Goal: Check status: Check status

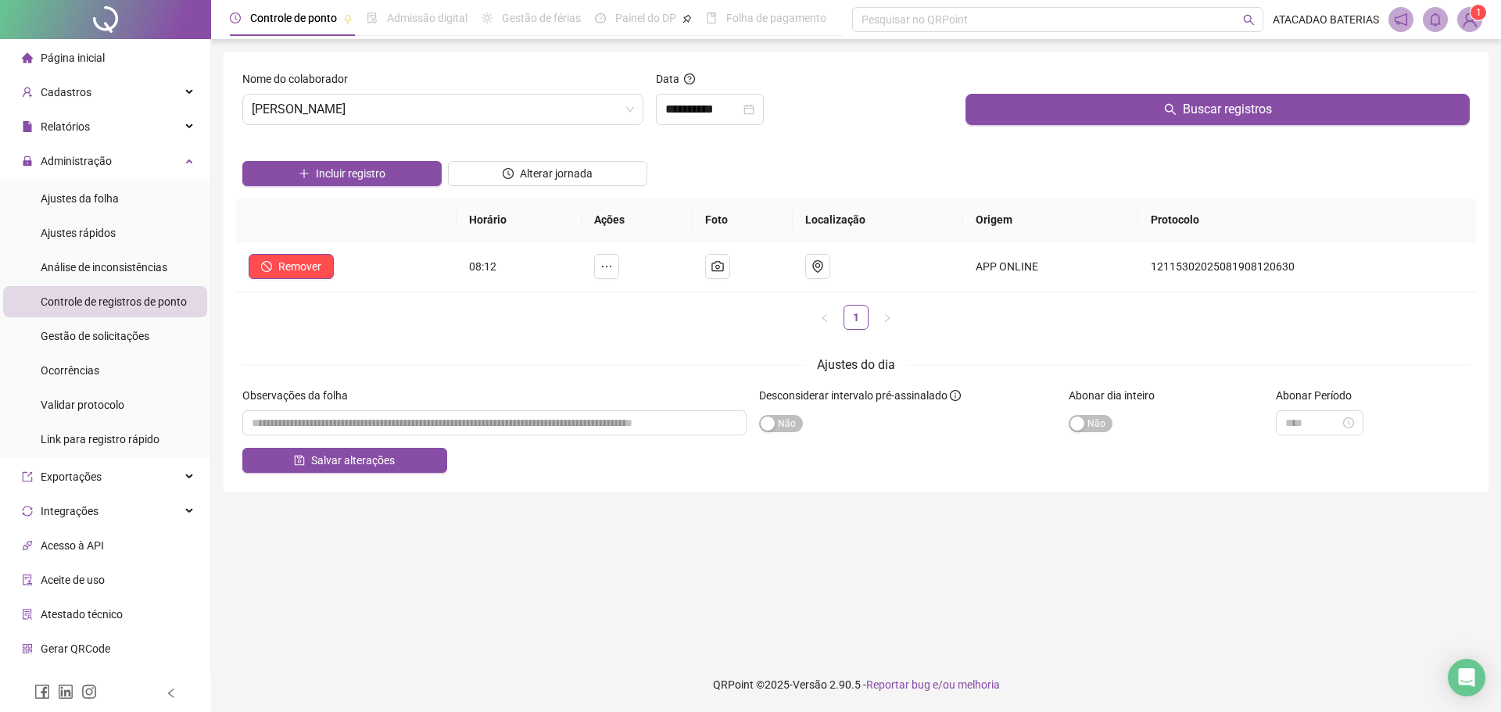
click at [91, 62] on span "Página inicial" at bounding box center [73, 58] width 64 height 13
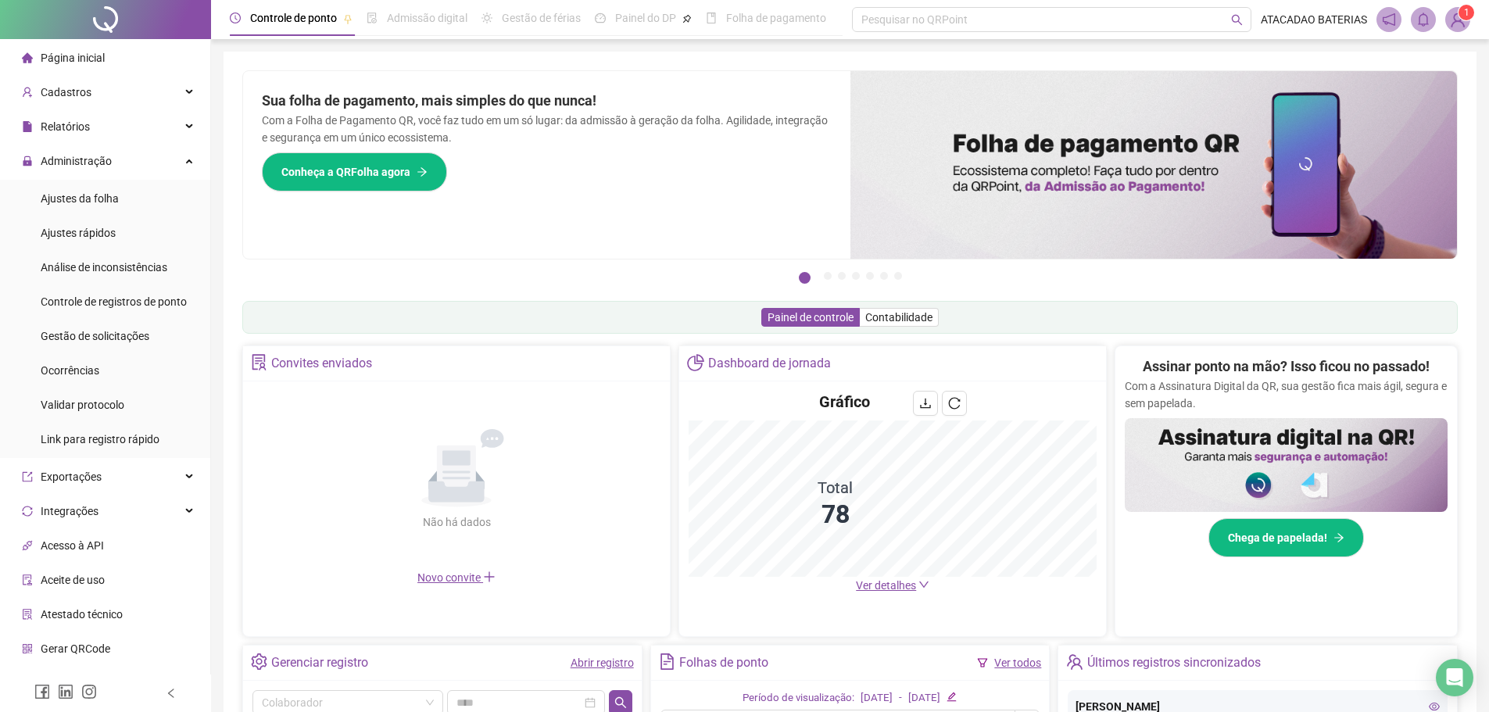
click at [866, 582] on span "Ver detalhes" at bounding box center [886, 585] width 60 height 13
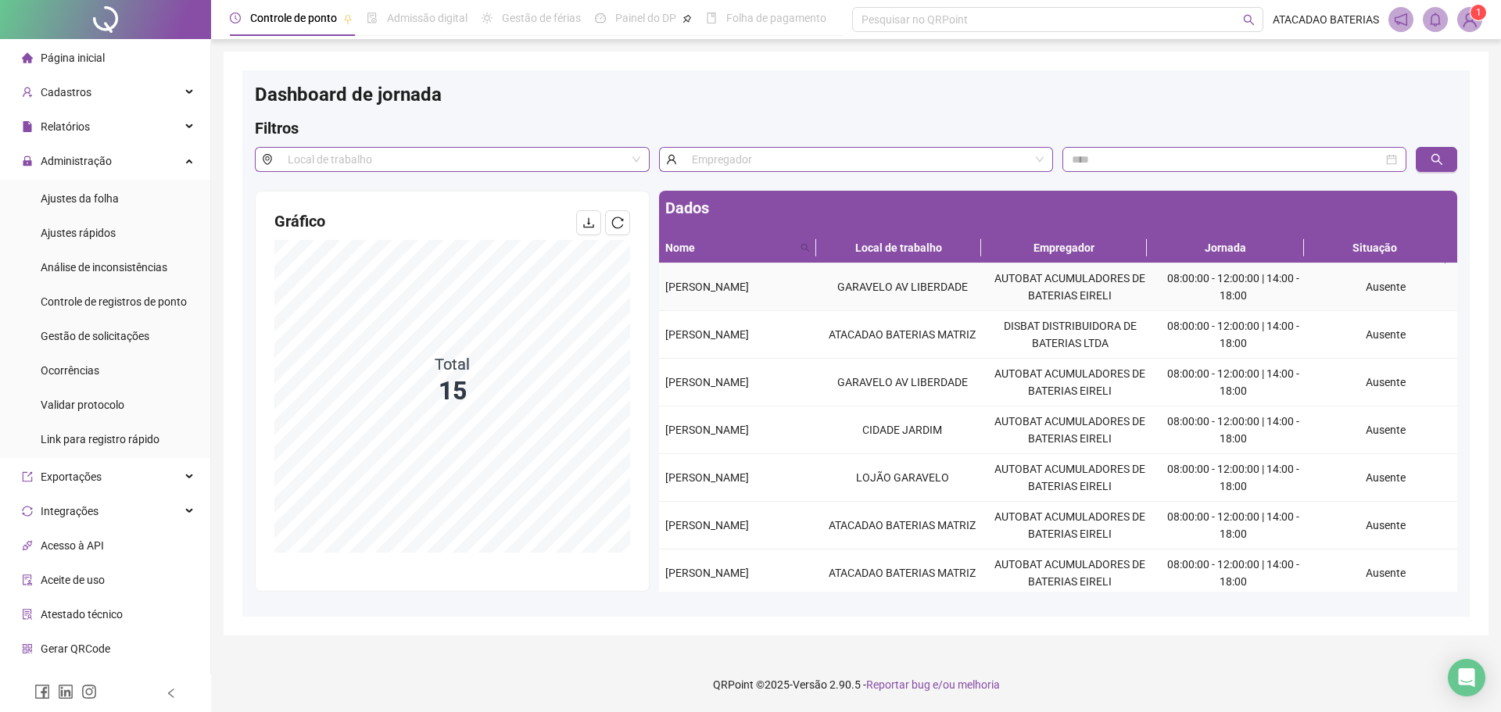
drag, startPoint x: 700, startPoint y: 292, endPoint x: 741, endPoint y: 309, distance: 44.6
click at [741, 309] on td "[PERSON_NAME]" at bounding box center [738, 287] width 159 height 48
copy span "[PERSON_NAME]"
click at [122, 292] on div "Controle de registros de ponto" at bounding box center [114, 301] width 146 height 31
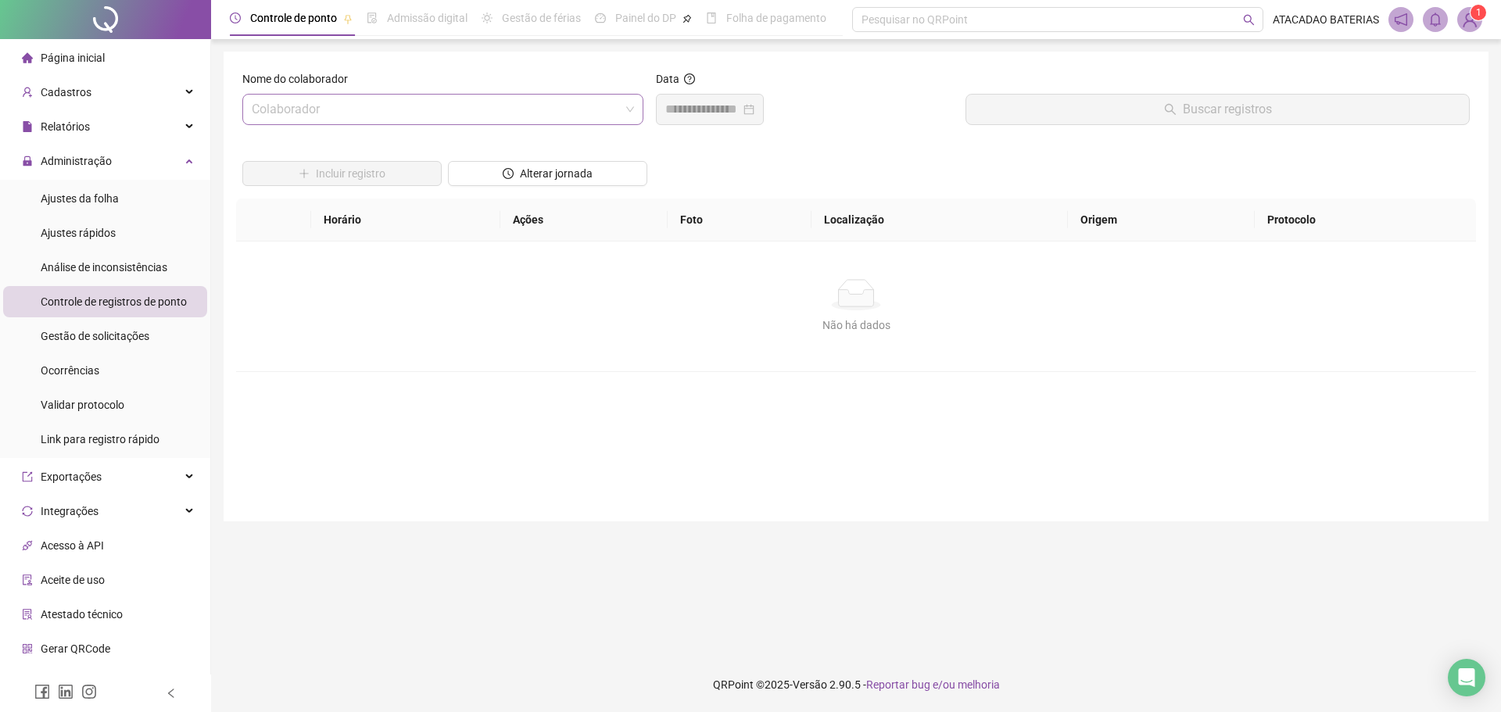
click at [416, 118] on input "search" at bounding box center [436, 110] width 368 height 30
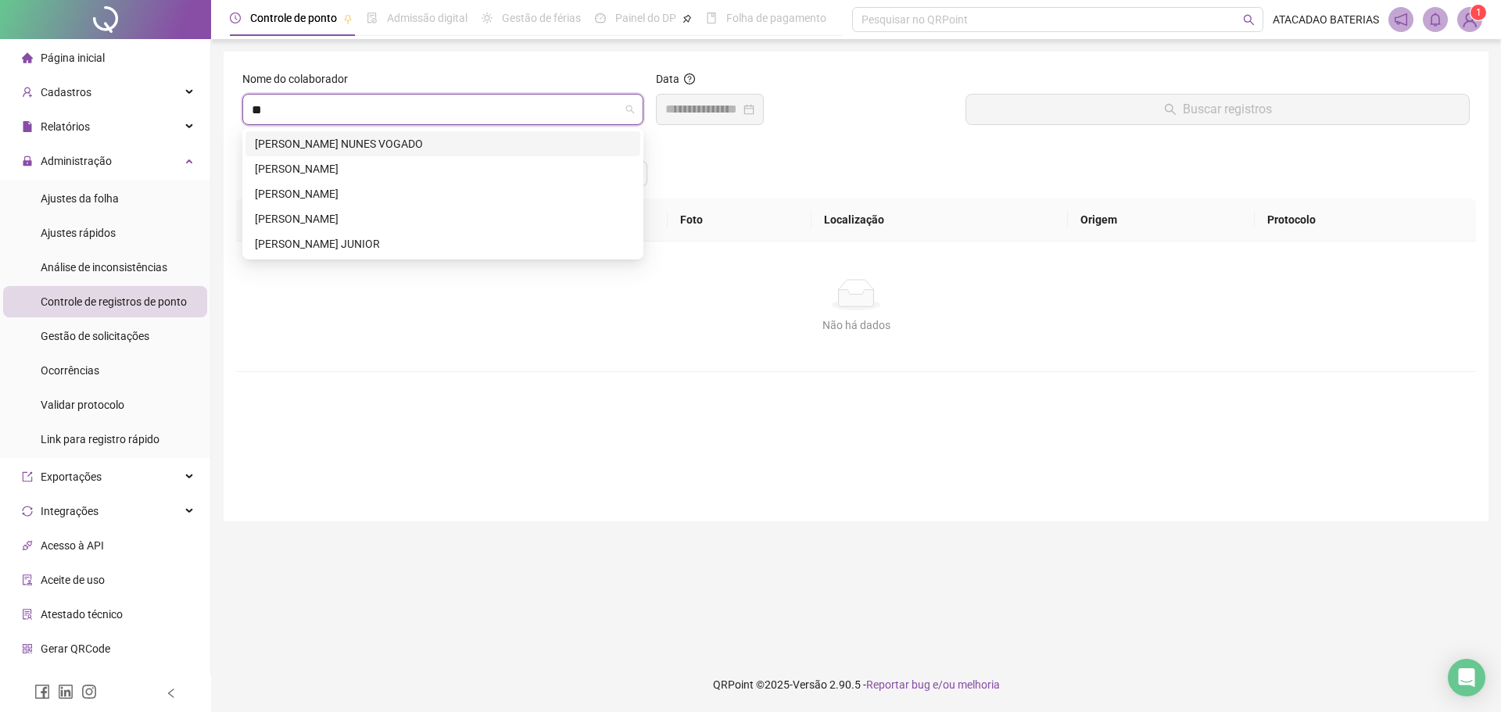
type input "***"
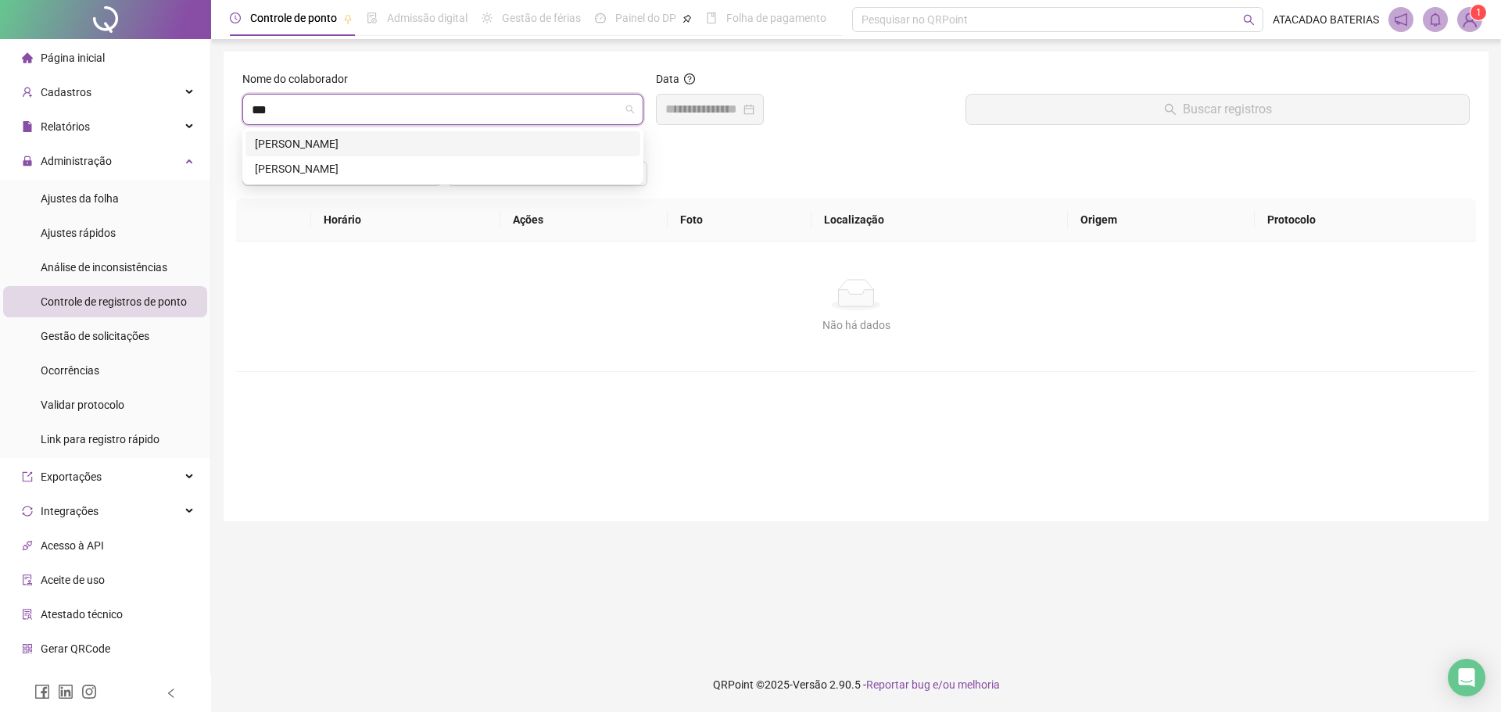
click at [410, 145] on div "[PERSON_NAME]" at bounding box center [443, 143] width 376 height 17
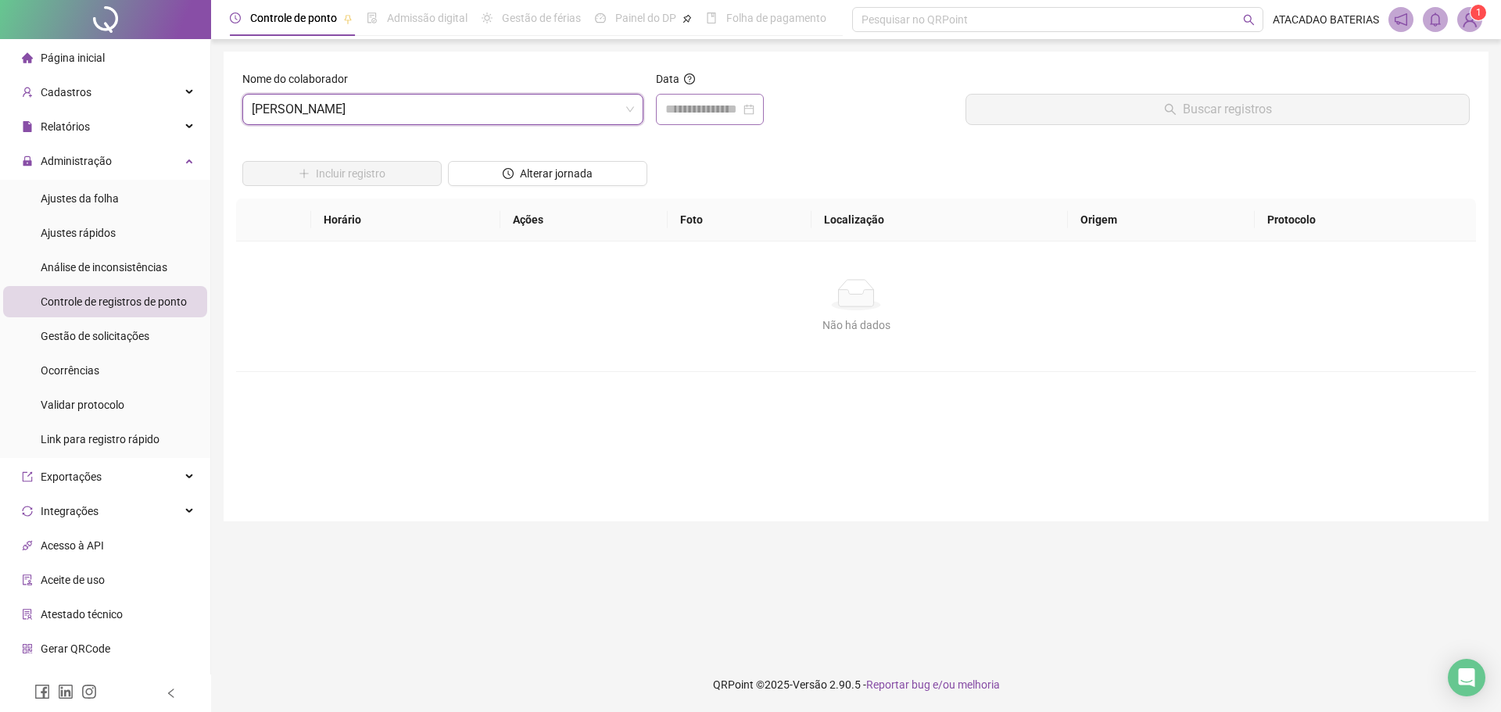
click at [756, 119] on div at bounding box center [710, 109] width 108 height 31
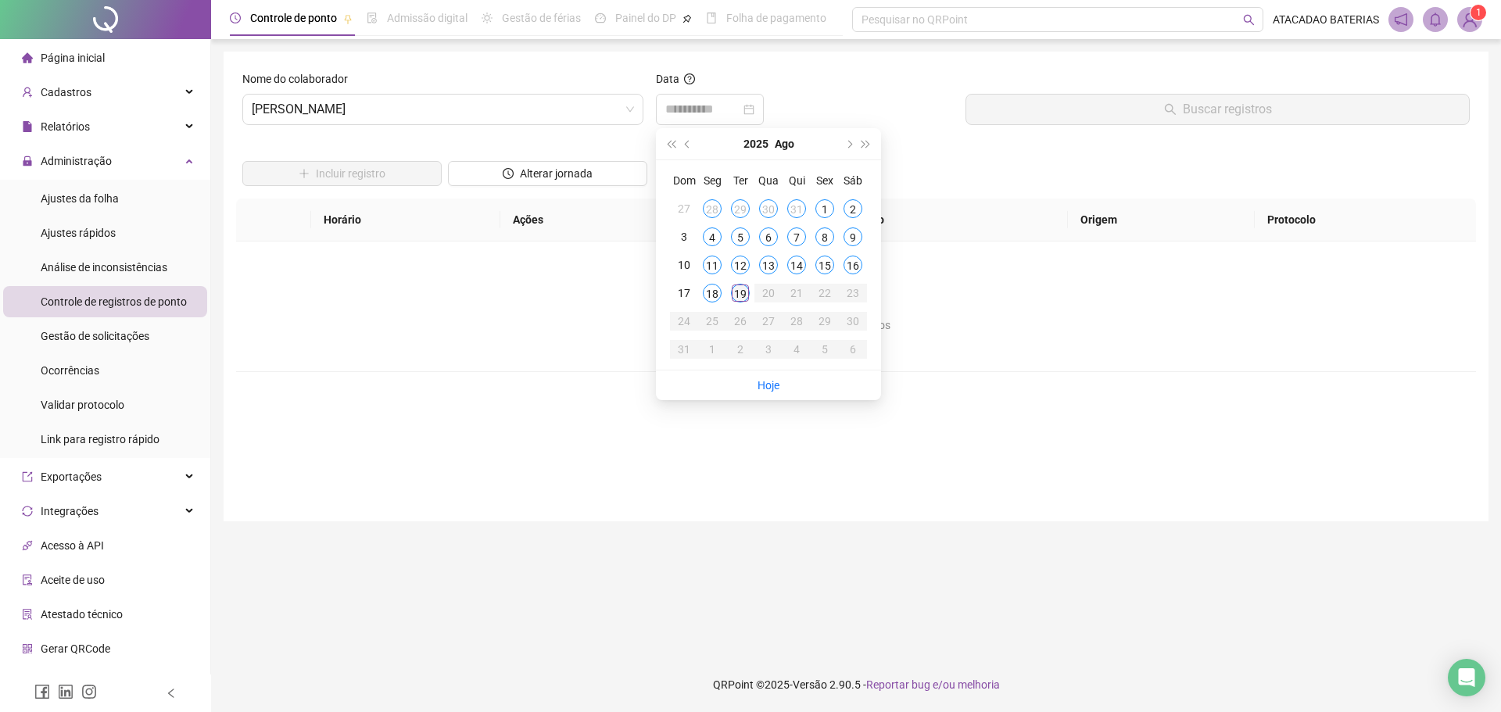
click at [735, 297] on div "19" at bounding box center [740, 293] width 19 height 19
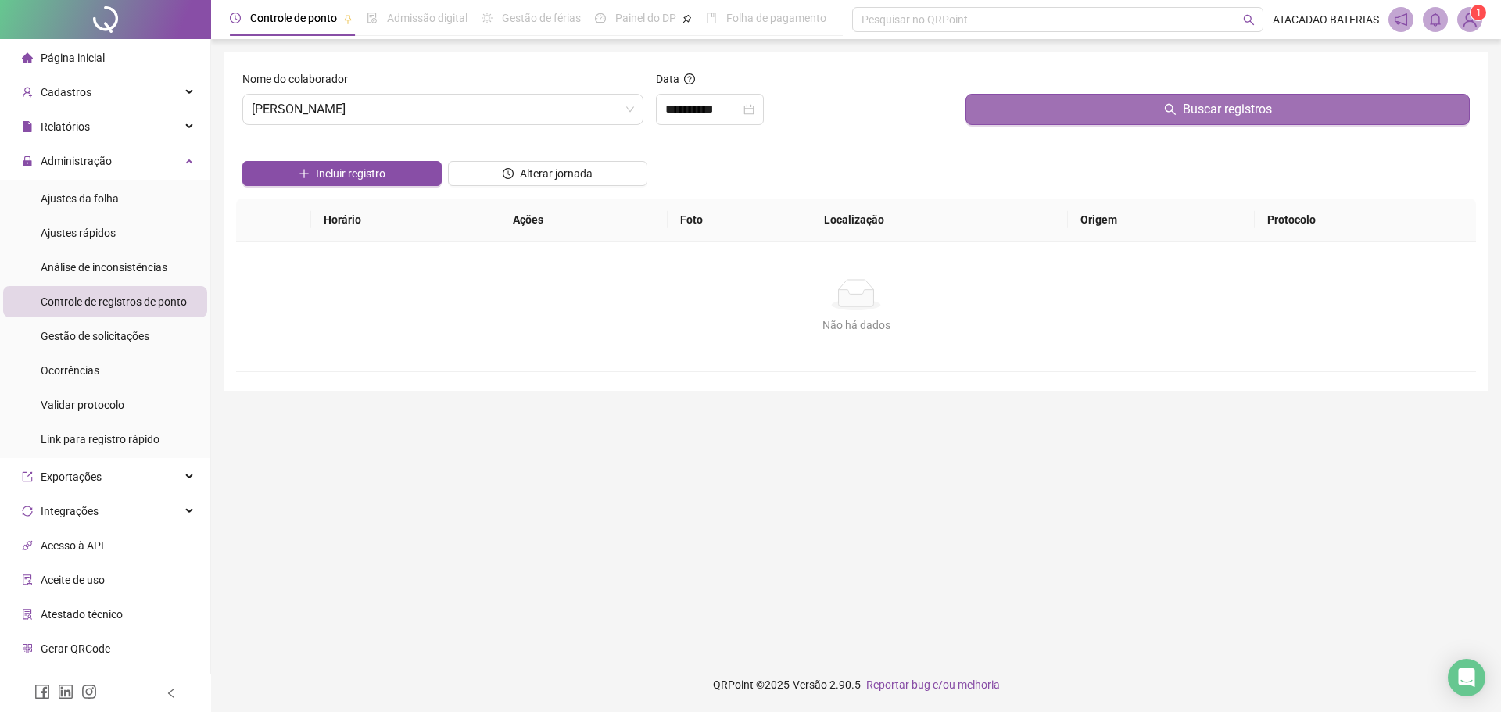
click at [1061, 109] on button "Buscar registros" at bounding box center [1217, 109] width 504 height 31
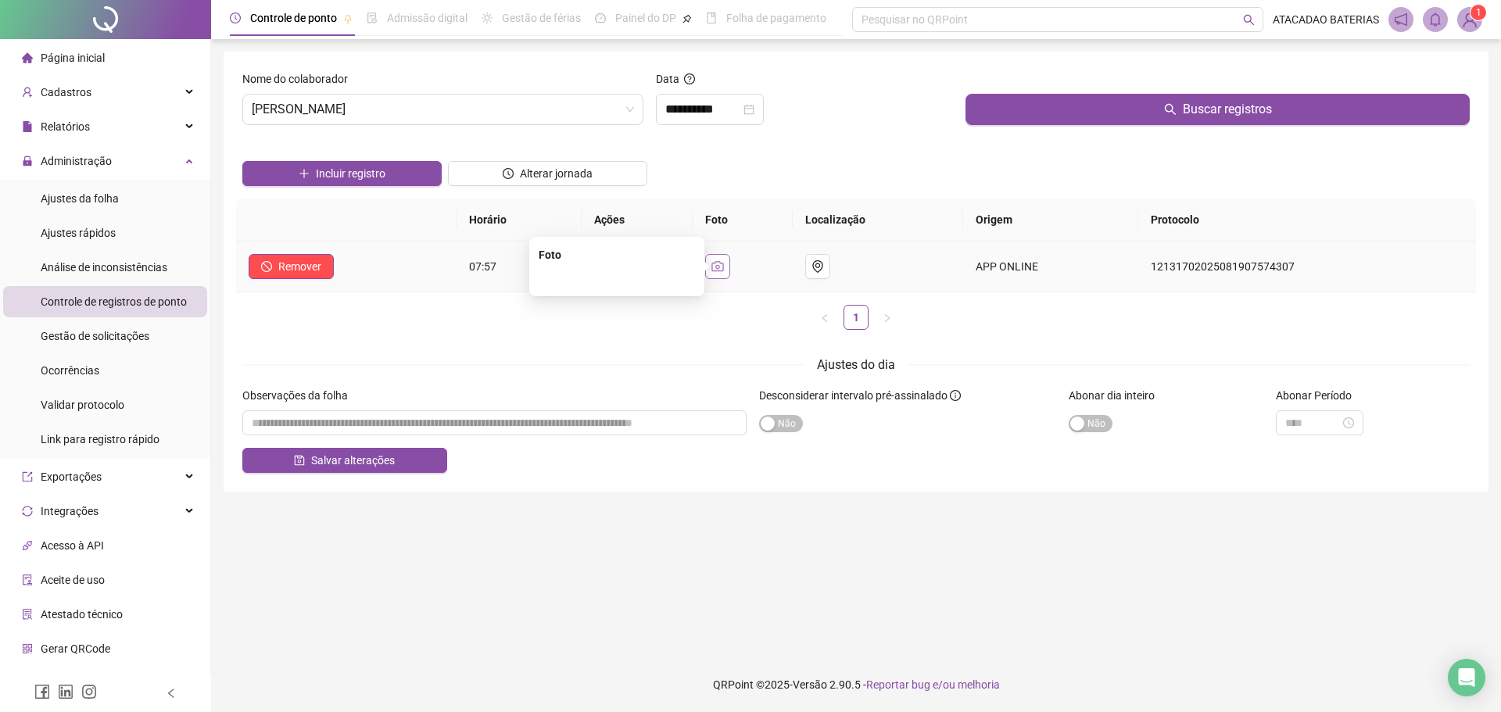
click at [729, 260] on button "button" at bounding box center [717, 266] width 25 height 25
click at [617, 190] on img at bounding box center [617, 190] width 0 height 0
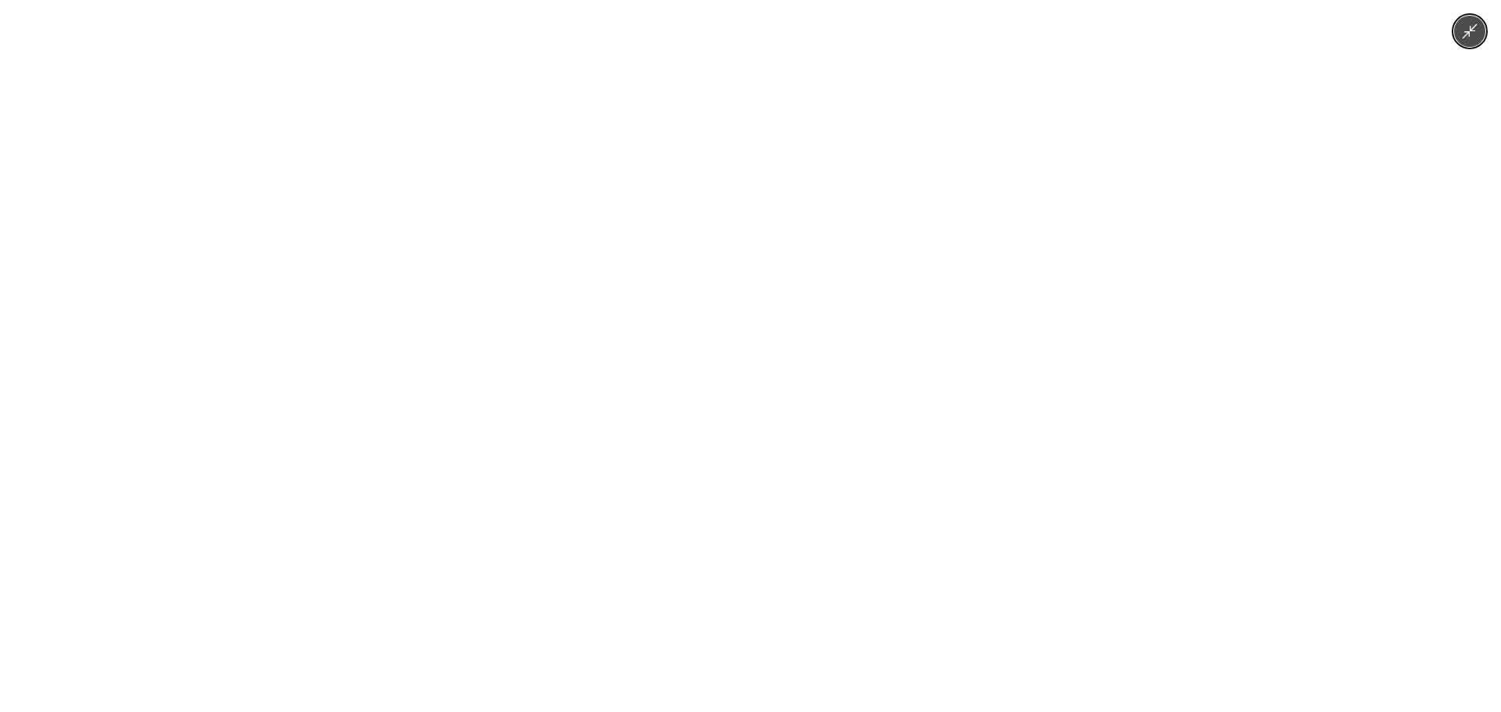
click at [605, 232] on div at bounding box center [750, 356] width 1501 height 712
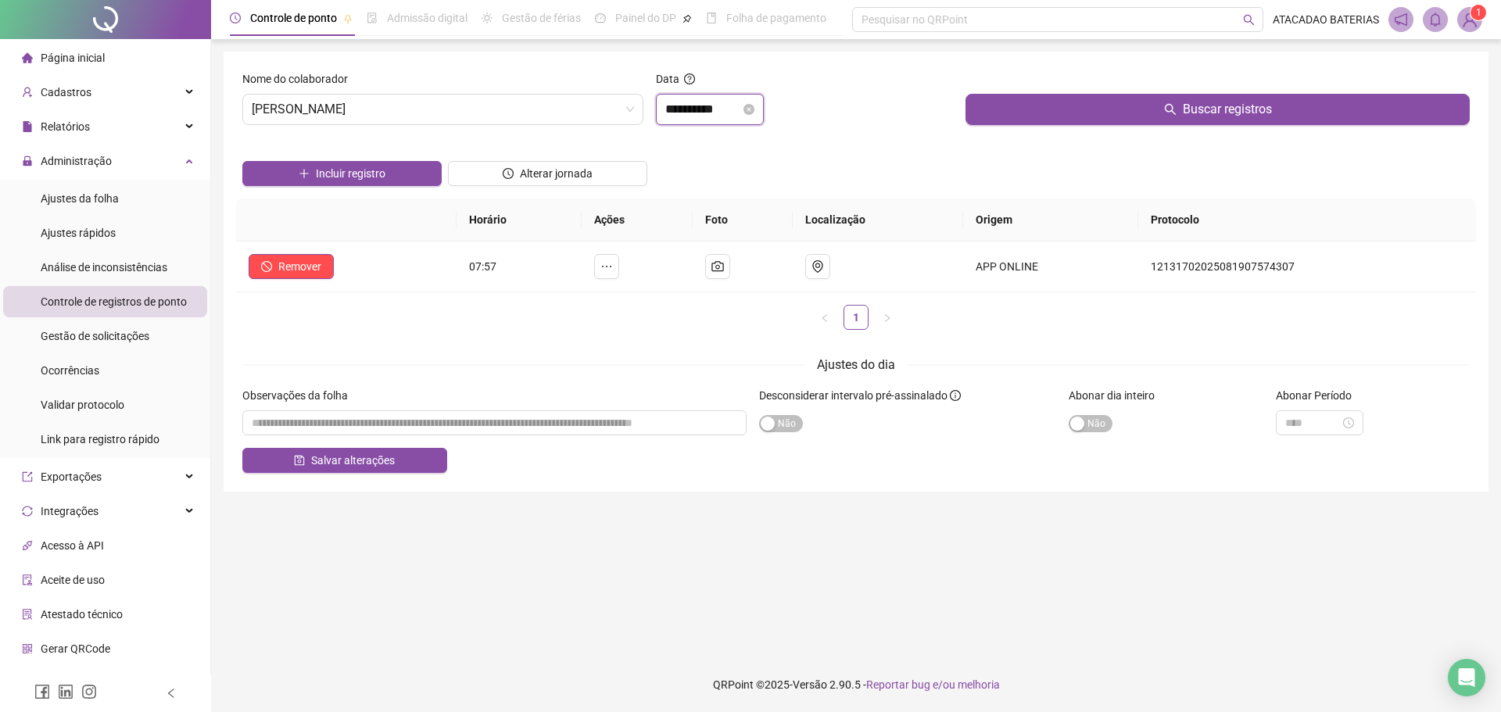
click at [693, 115] on input "**********" at bounding box center [702, 109] width 75 height 19
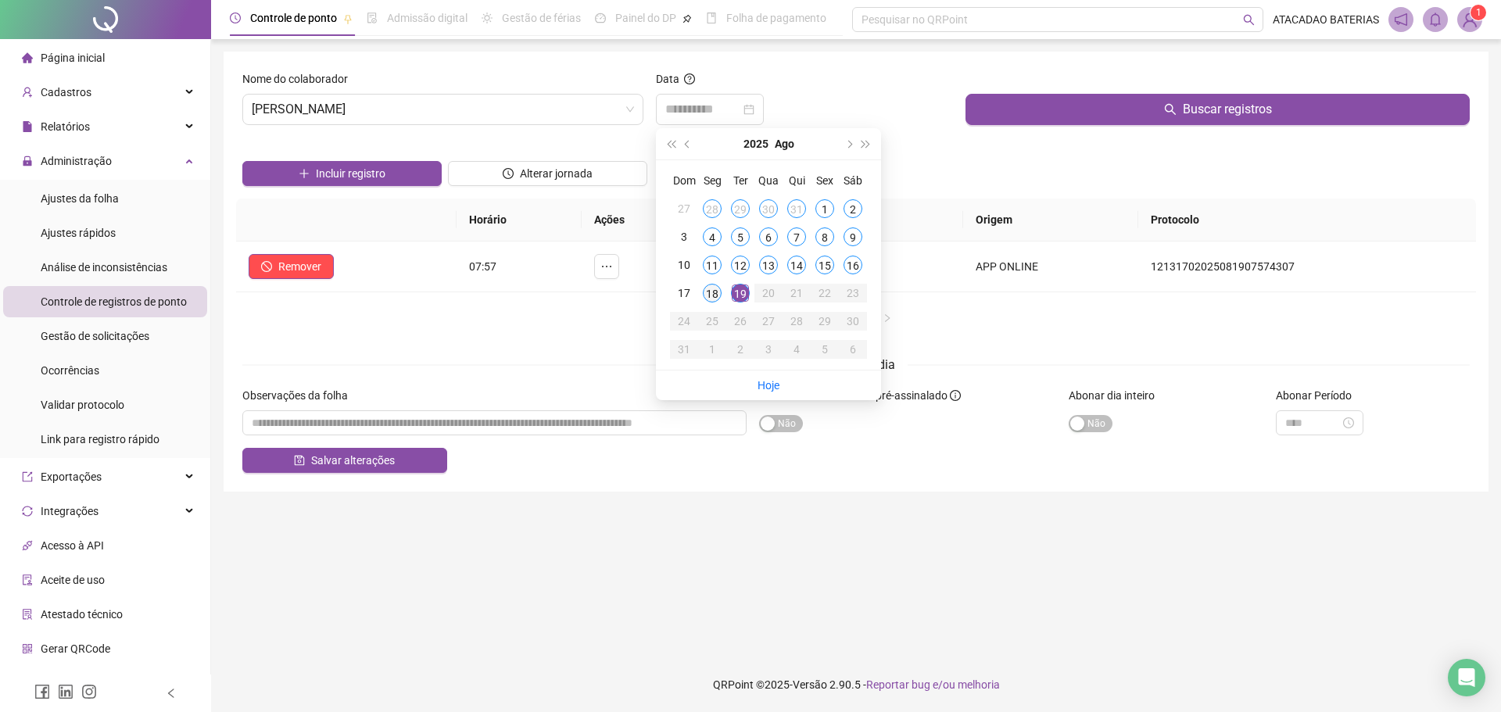
click at [712, 294] on div "18" at bounding box center [712, 293] width 19 height 19
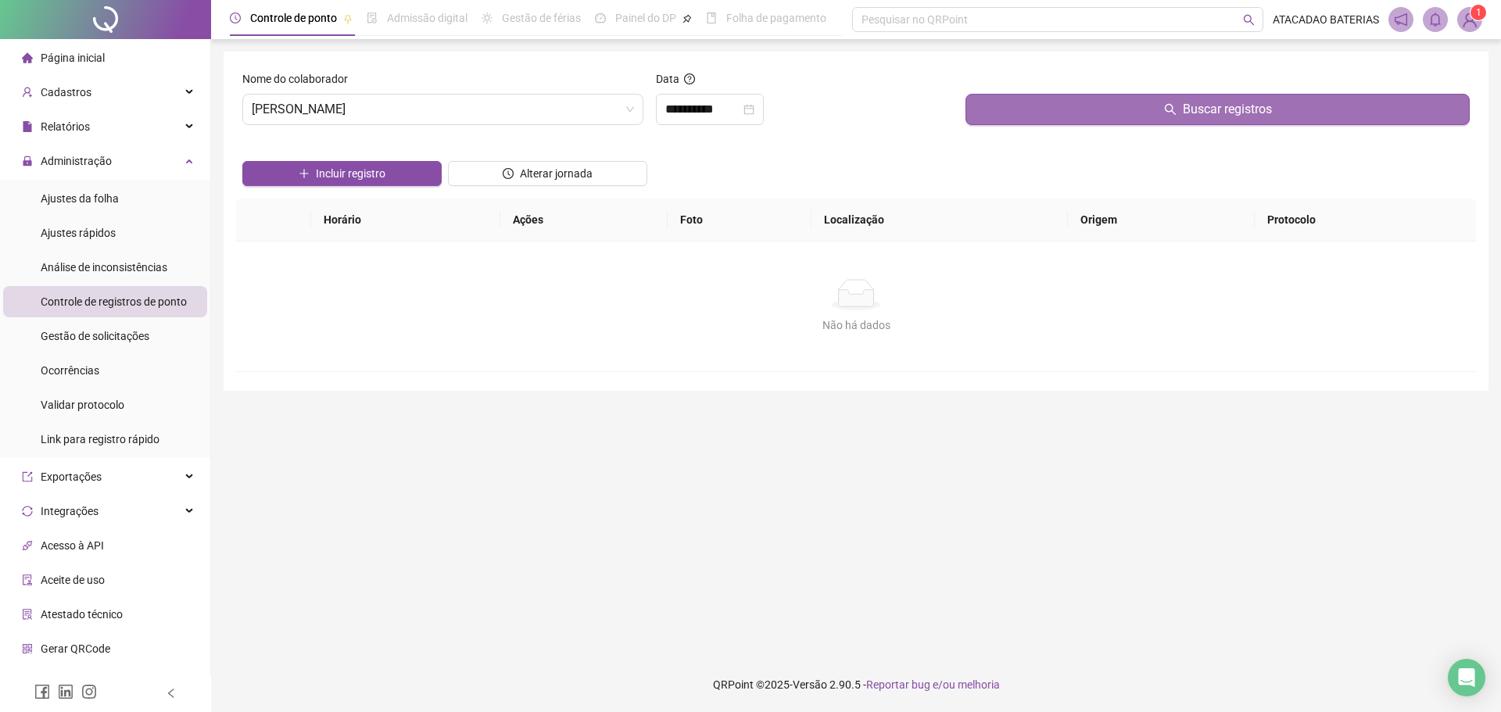
click at [1175, 109] on icon "search" at bounding box center [1170, 109] width 13 height 13
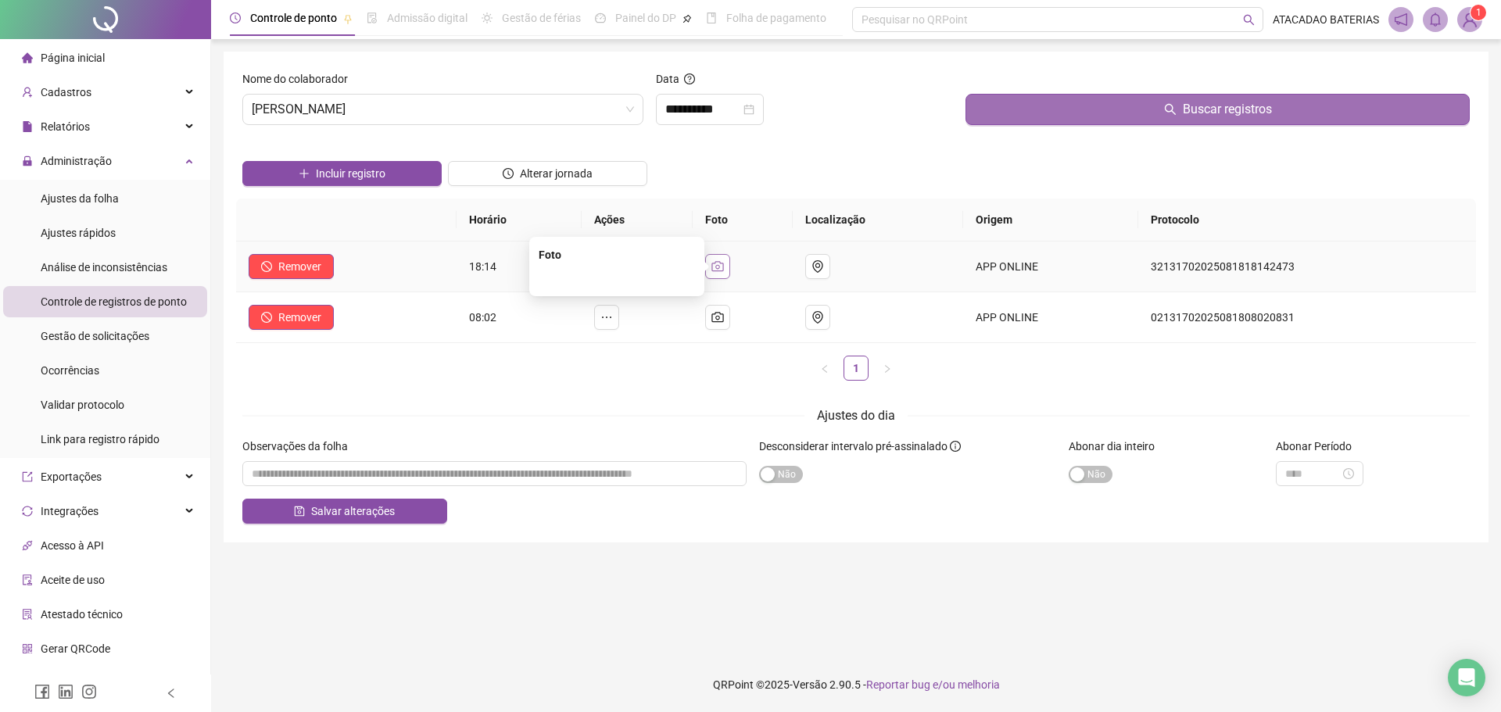
click at [724, 266] on icon "camera" at bounding box center [717, 266] width 13 height 13
click at [617, 190] on img at bounding box center [617, 190] width 0 height 0
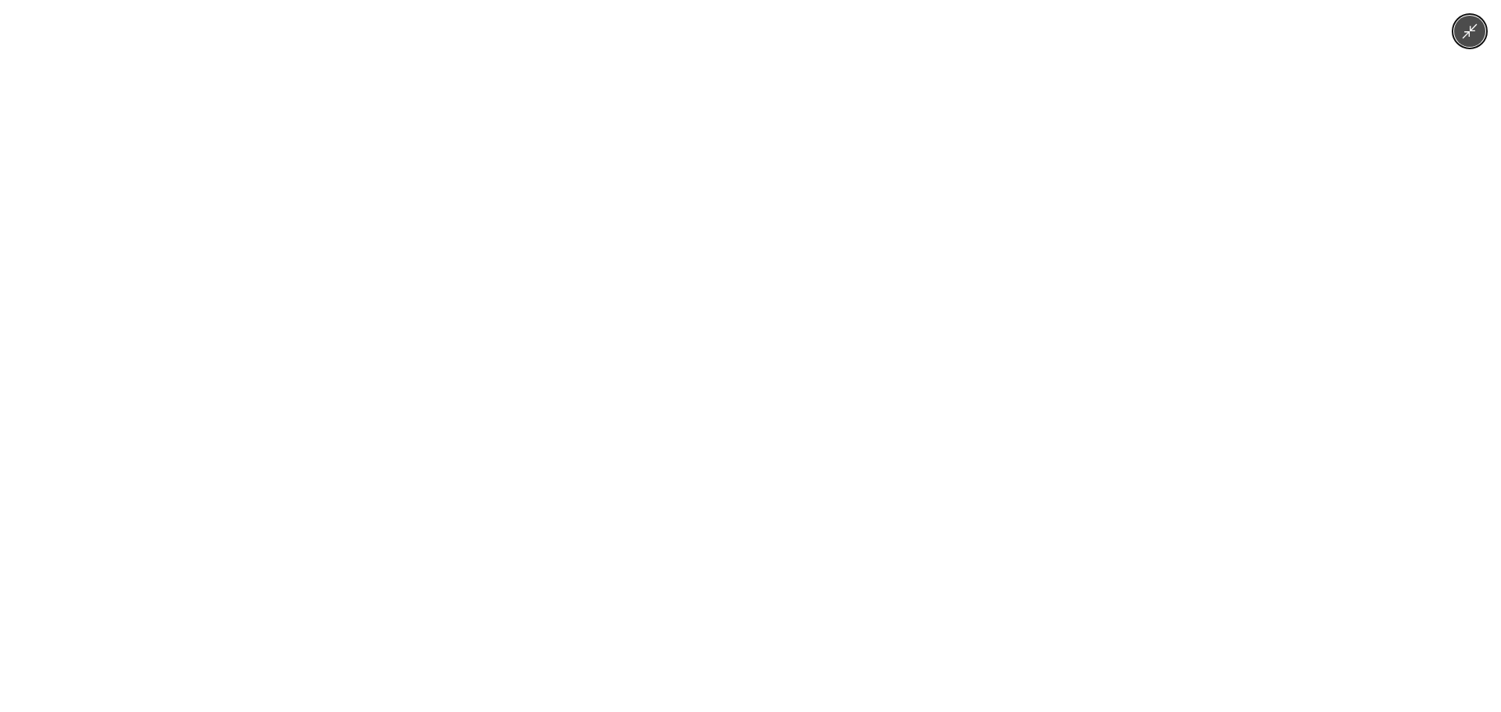
click at [1232, 159] on div at bounding box center [750, 356] width 1501 height 712
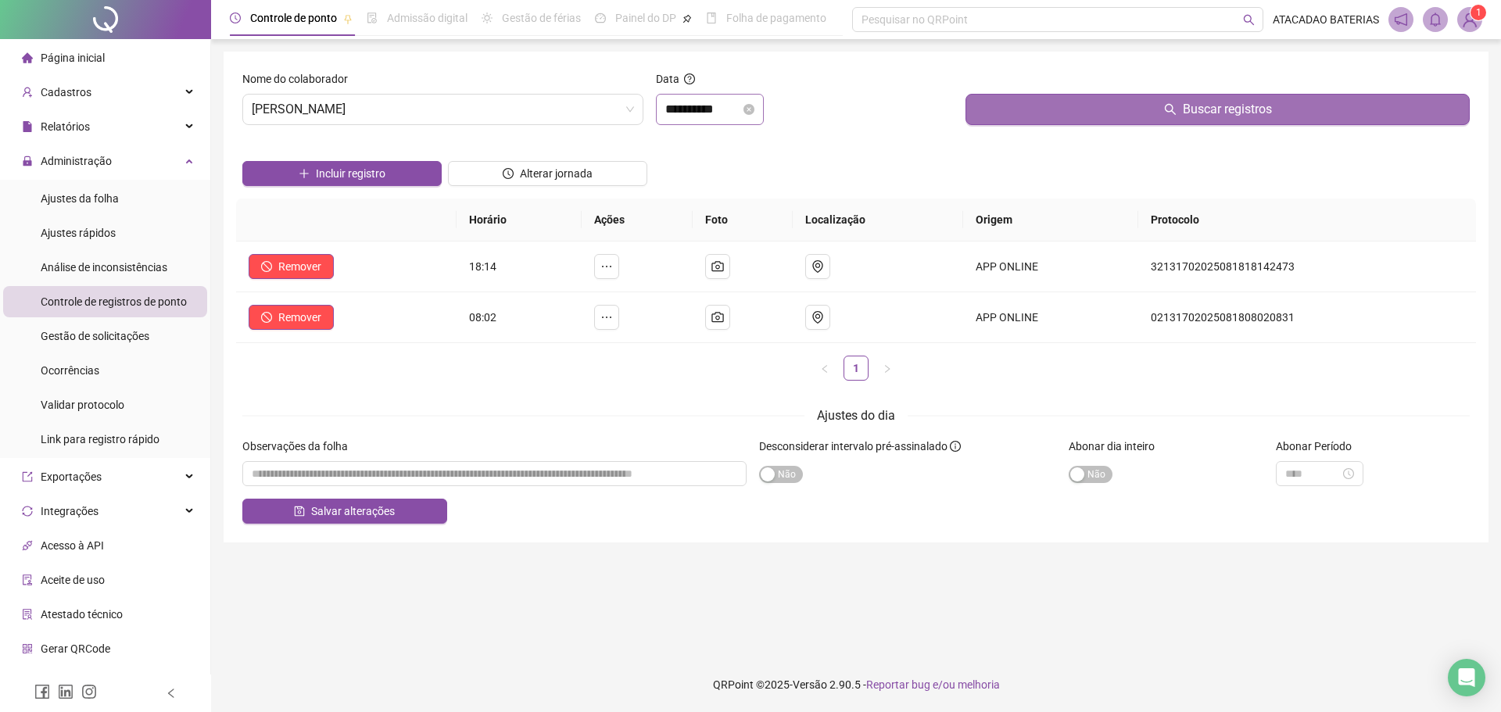
click at [724, 98] on div "**********" at bounding box center [710, 109] width 108 height 31
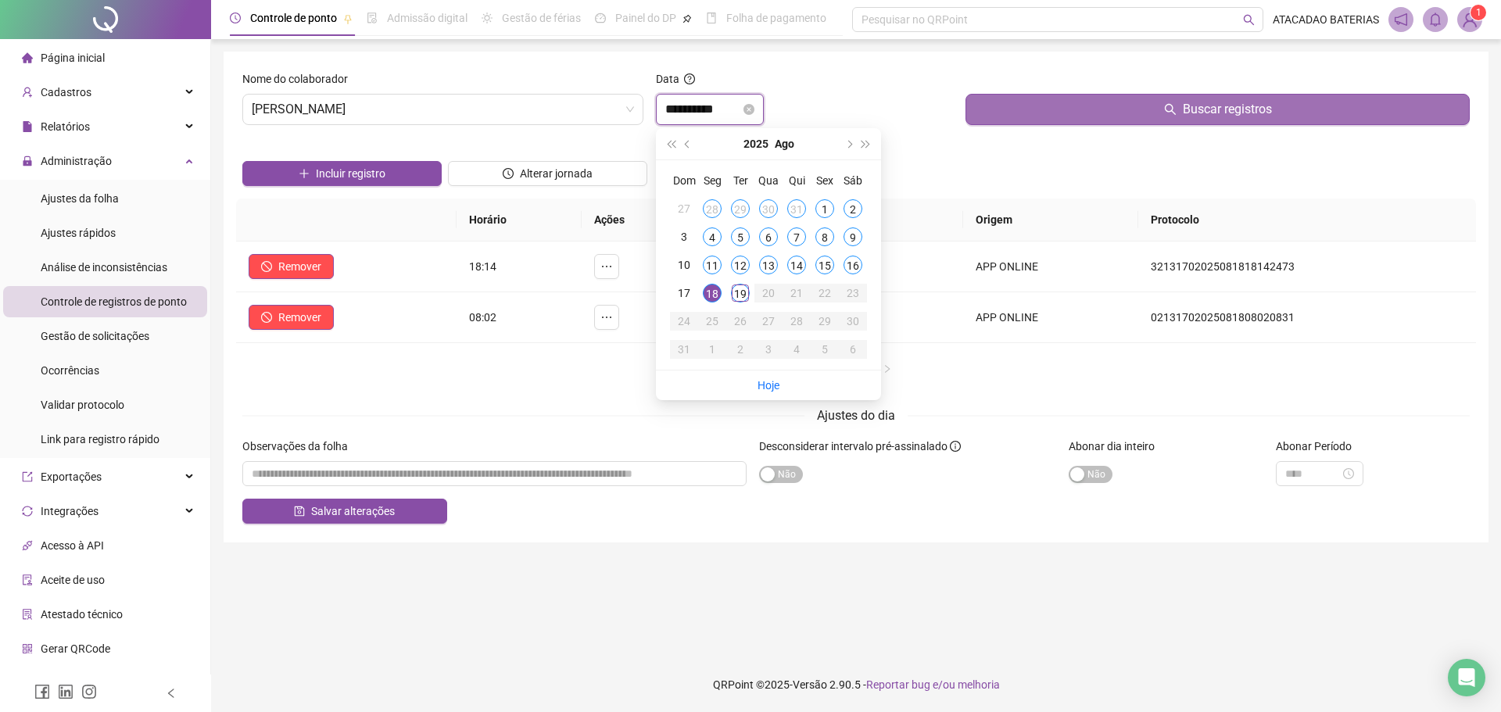
click at [727, 104] on input "**********" at bounding box center [702, 109] width 75 height 19
click at [680, 139] on button "prev-year" at bounding box center [687, 143] width 17 height 31
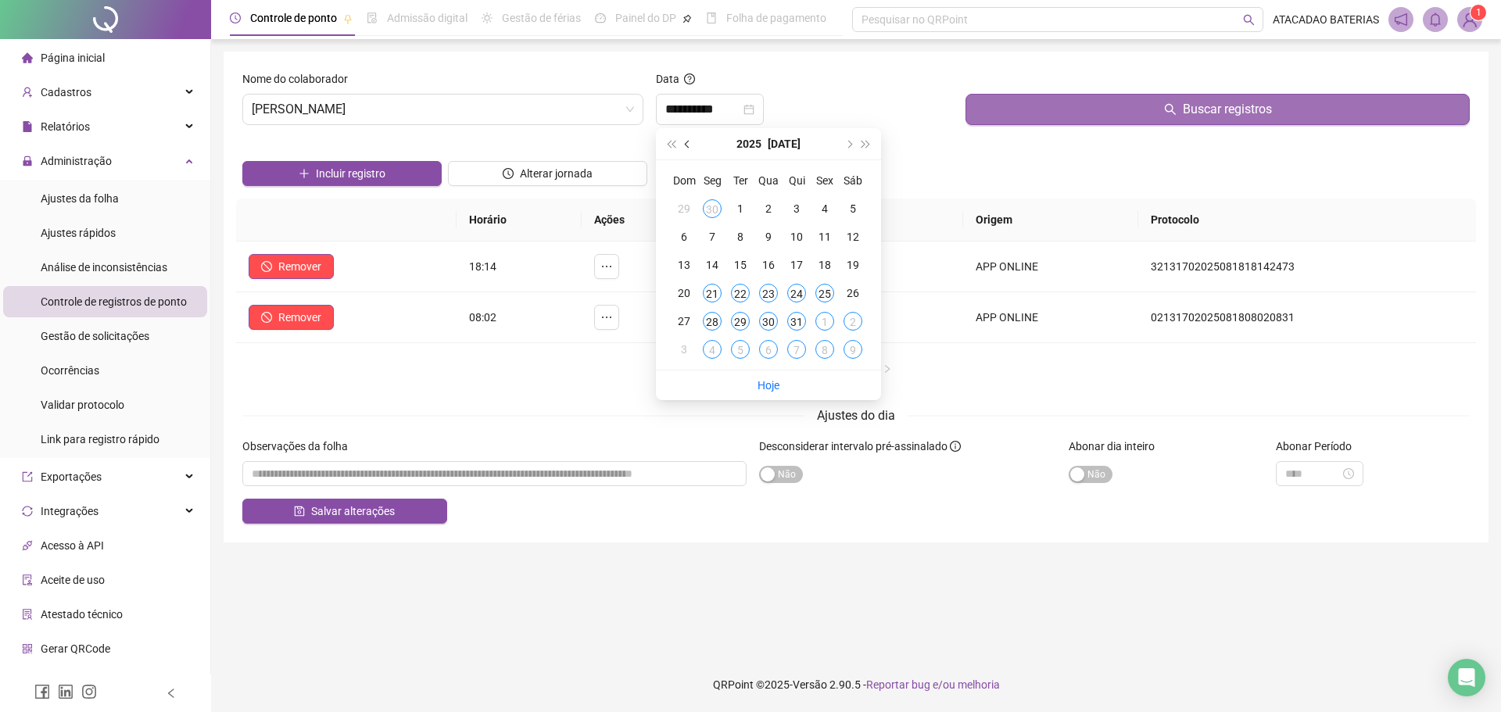
click at [680, 139] on button "prev-year" at bounding box center [687, 143] width 17 height 31
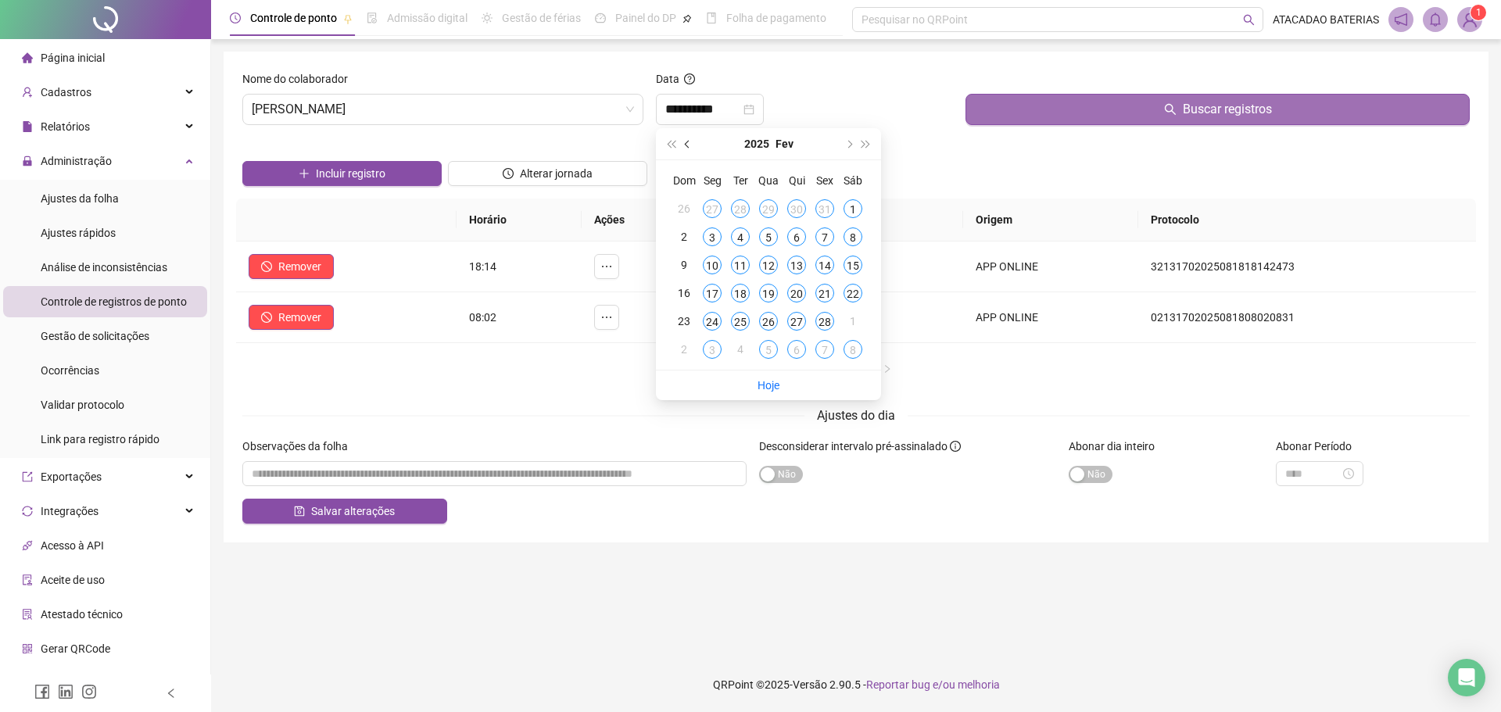
click at [680, 139] on button "prev-year" at bounding box center [687, 143] width 17 height 31
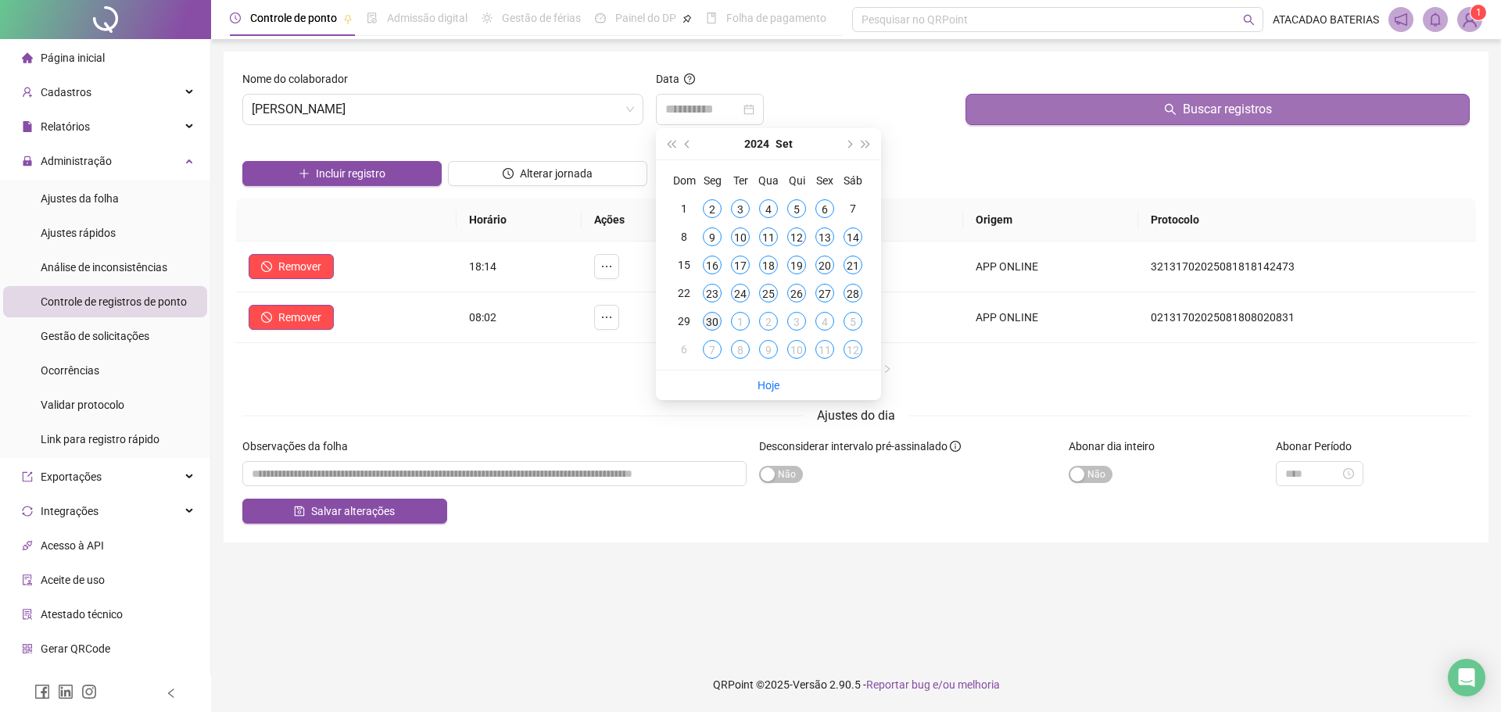
click at [714, 325] on div "30" at bounding box center [712, 321] width 19 height 19
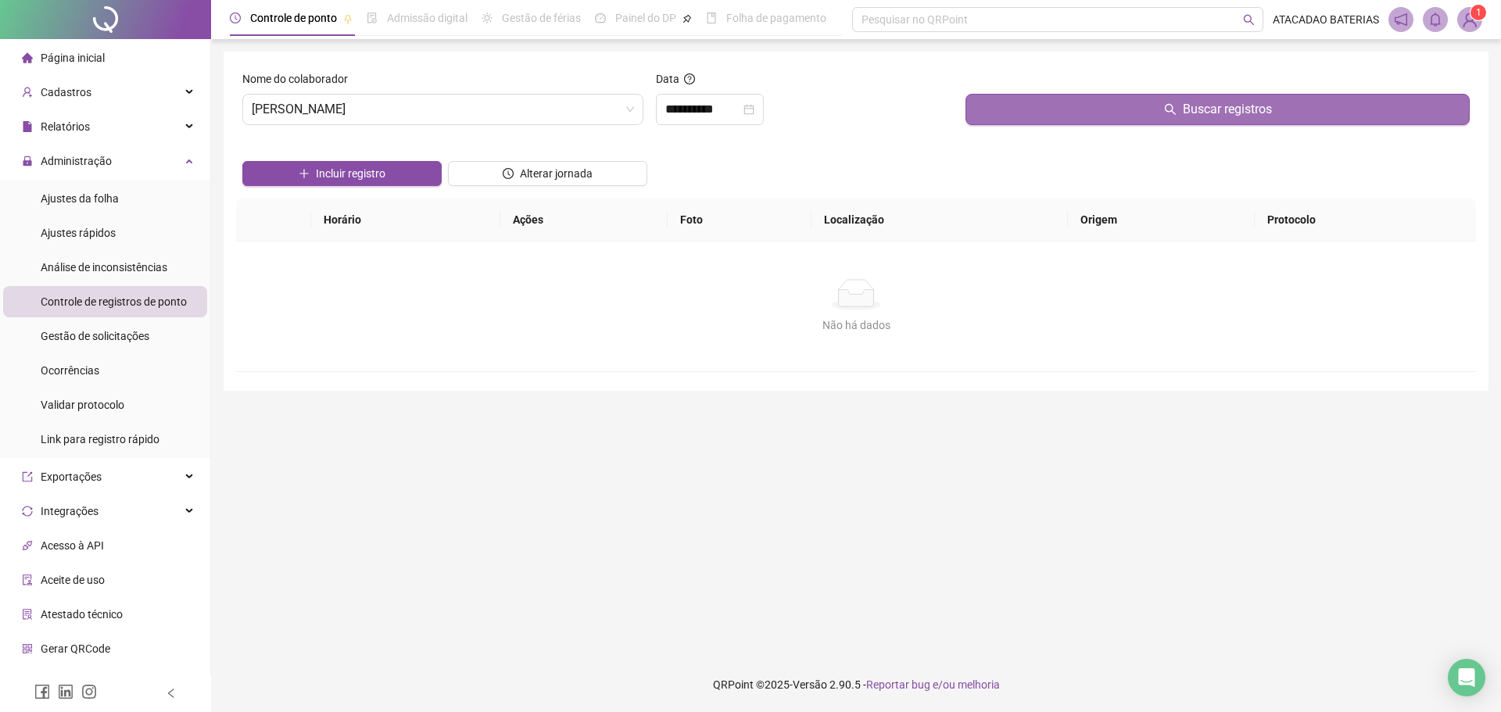
click at [1086, 102] on button "Buscar registros" at bounding box center [1217, 109] width 504 height 31
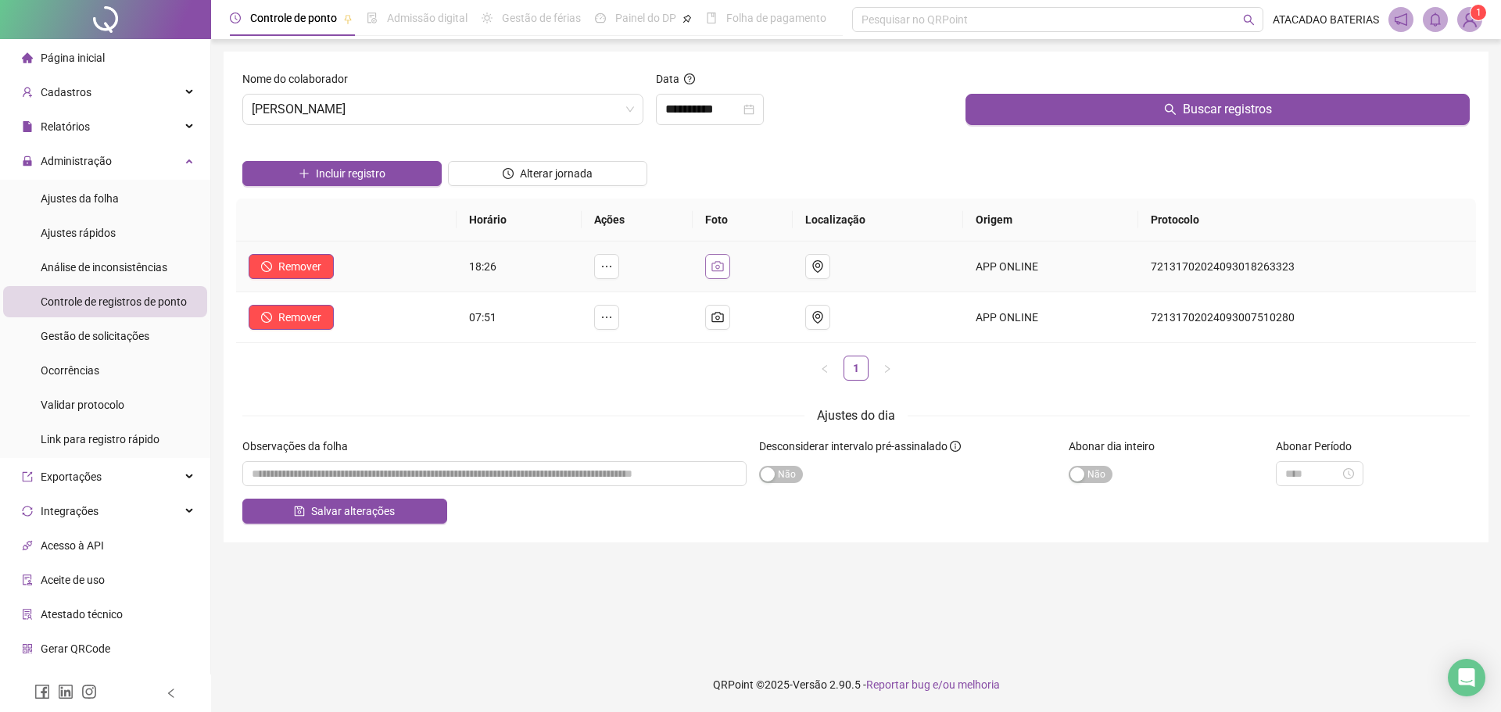
click at [722, 267] on icon "camera" at bounding box center [717, 266] width 13 height 13
click at [617, 190] on img at bounding box center [617, 190] width 0 height 0
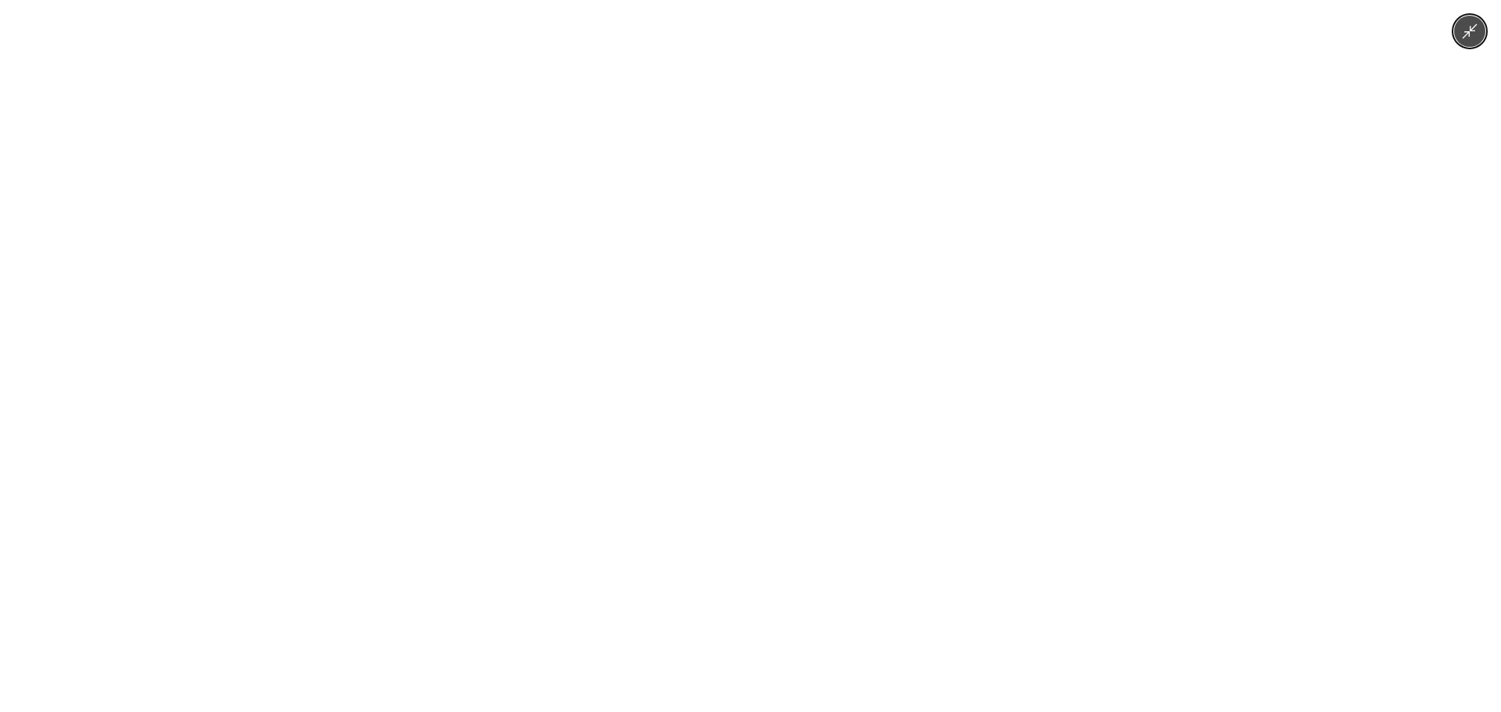
click at [1474, 22] on button "Minimize image" at bounding box center [1469, 31] width 31 height 31
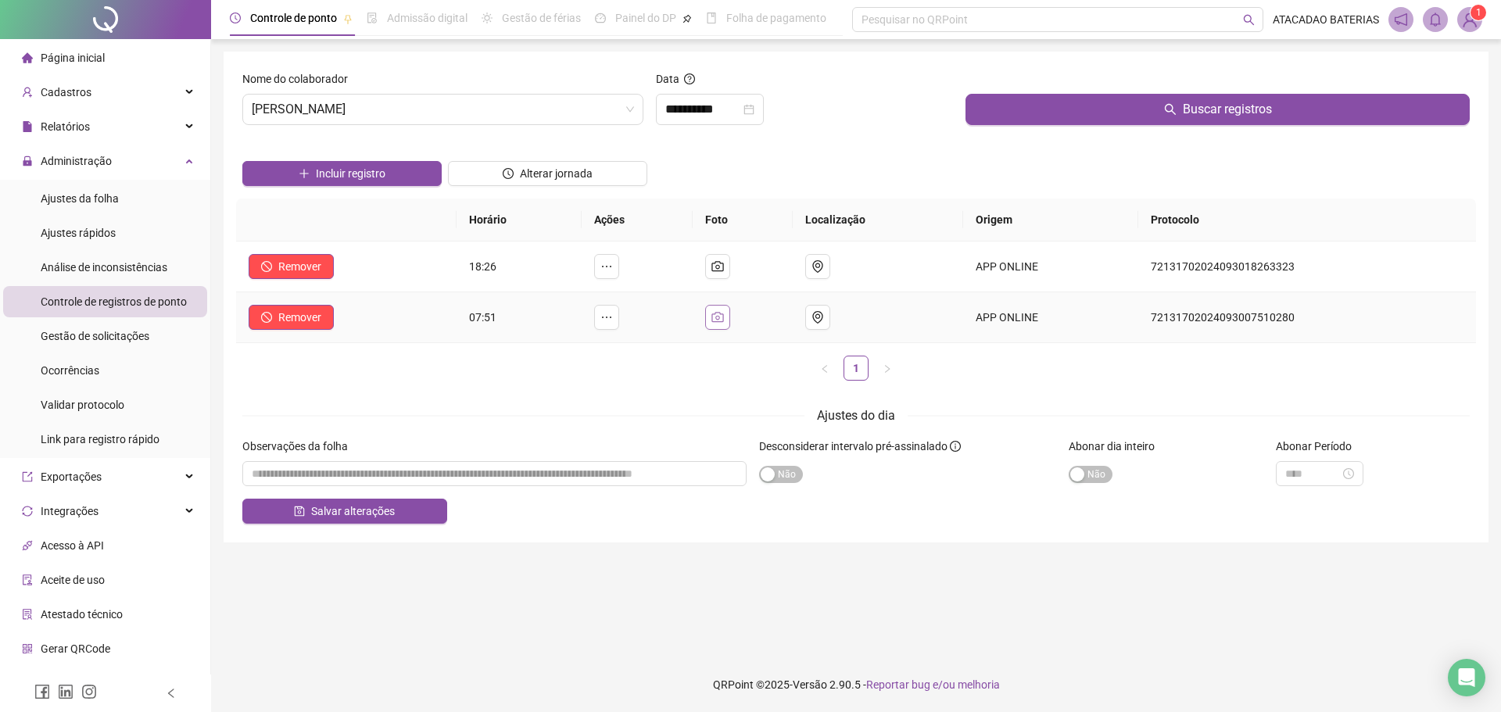
click at [723, 322] on icon "camera" at bounding box center [717, 317] width 12 height 10
click at [617, 241] on img at bounding box center [617, 241] width 0 height 0
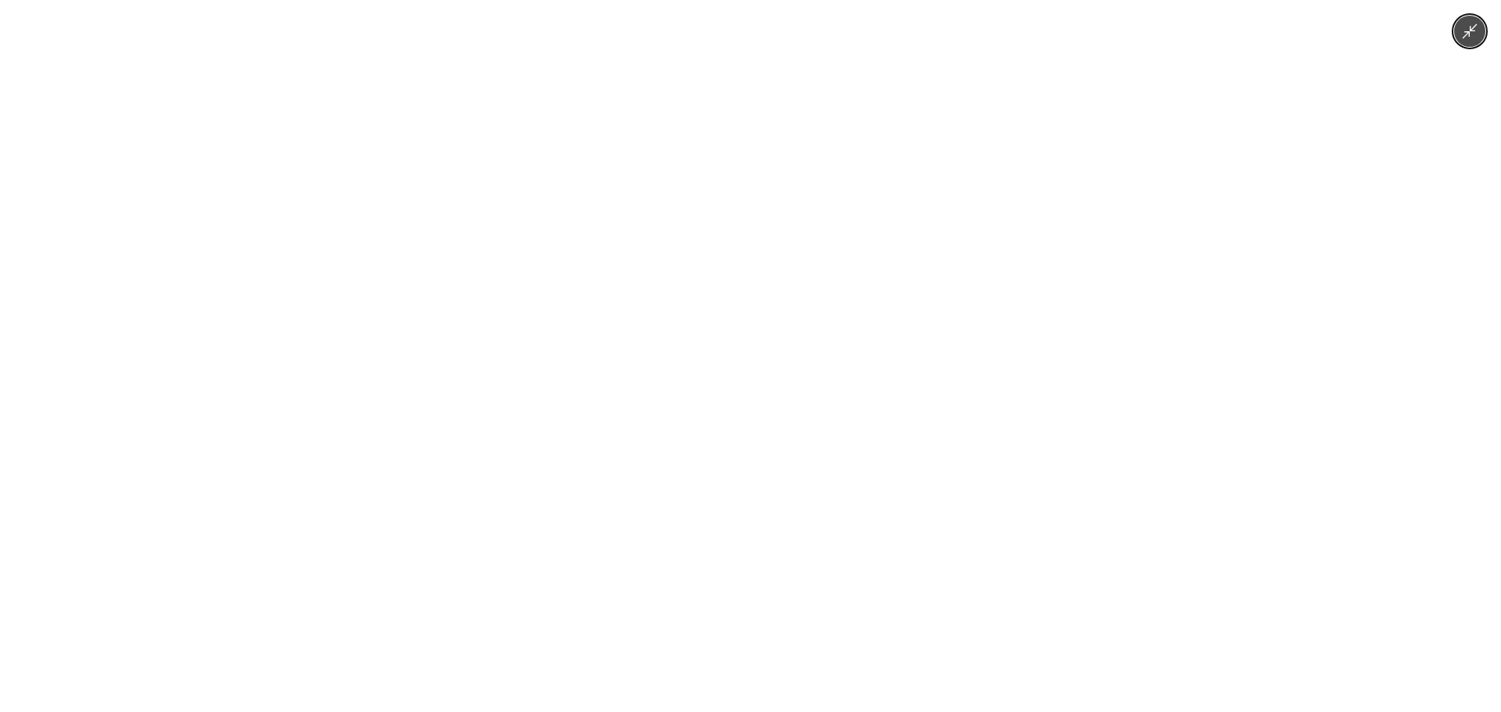
click at [1470, 38] on icon "Minimize image" at bounding box center [1469, 31] width 17 height 17
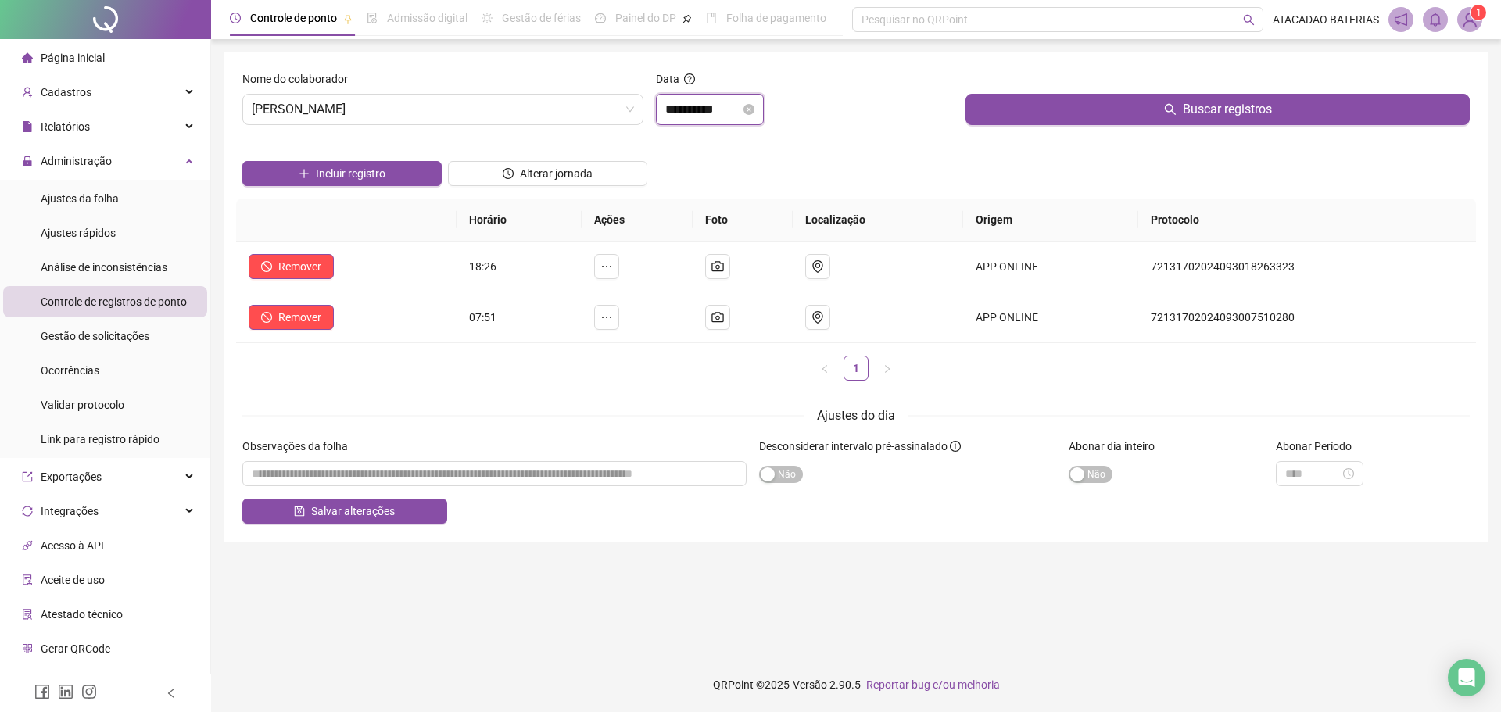
click at [725, 108] on input "**********" at bounding box center [702, 109] width 75 height 19
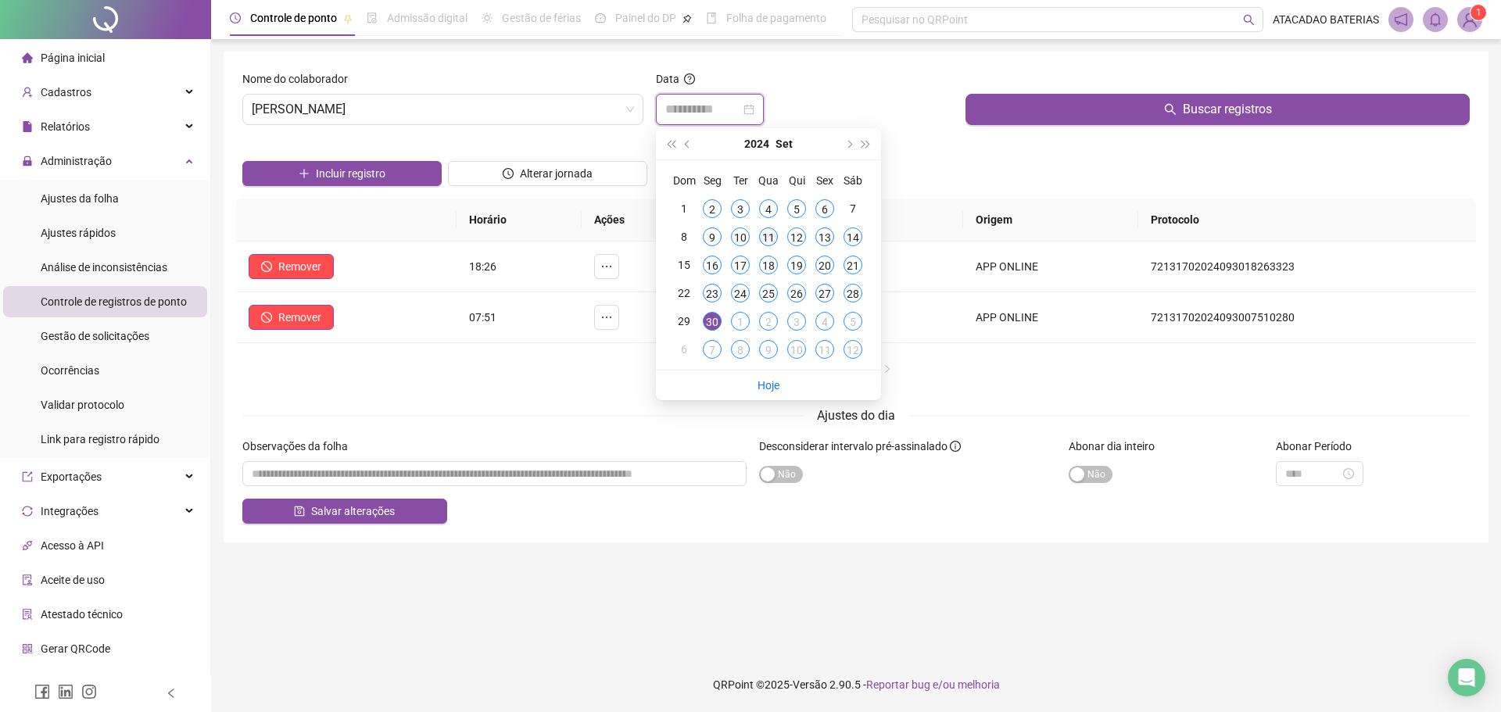
type input "**********"
click at [769, 231] on div "11" at bounding box center [768, 236] width 19 height 19
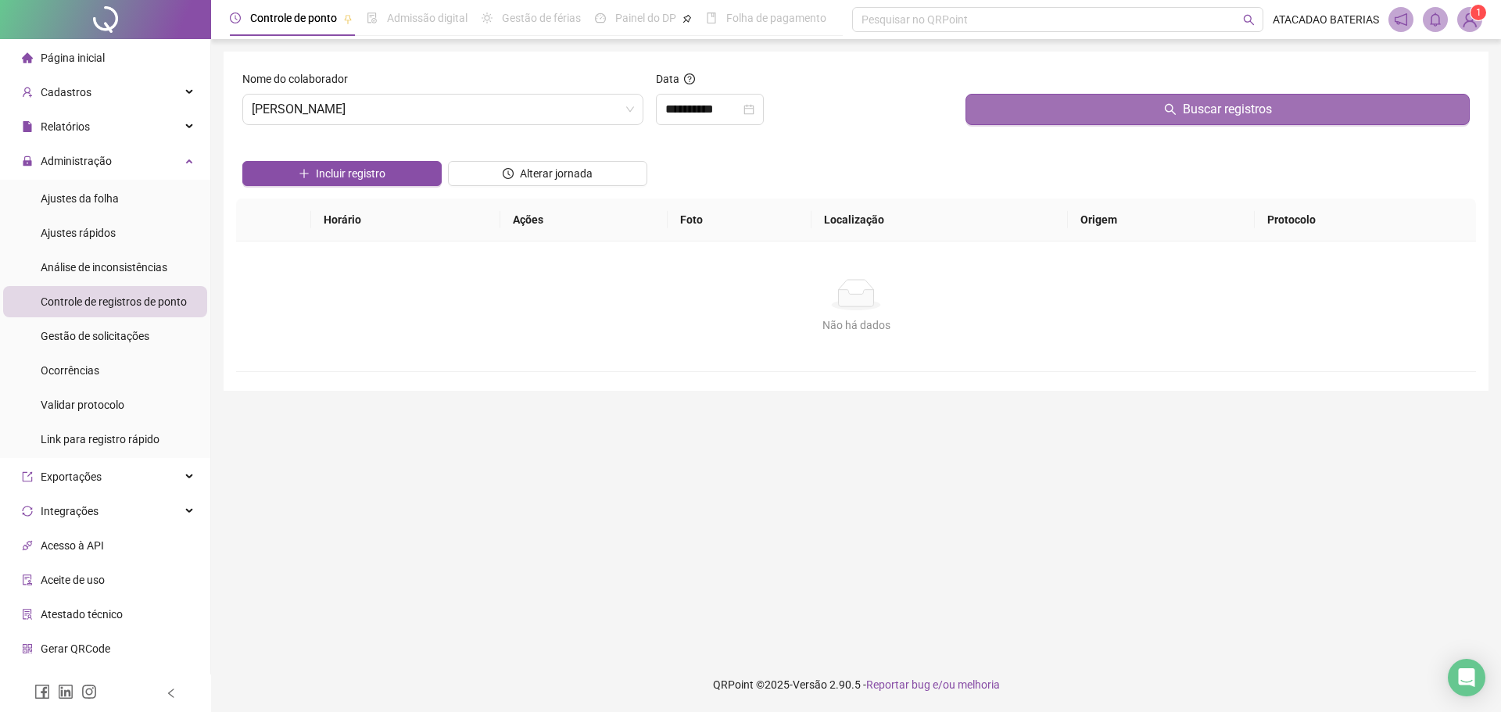
click at [1223, 113] on span "Buscar registros" at bounding box center [1227, 109] width 89 height 19
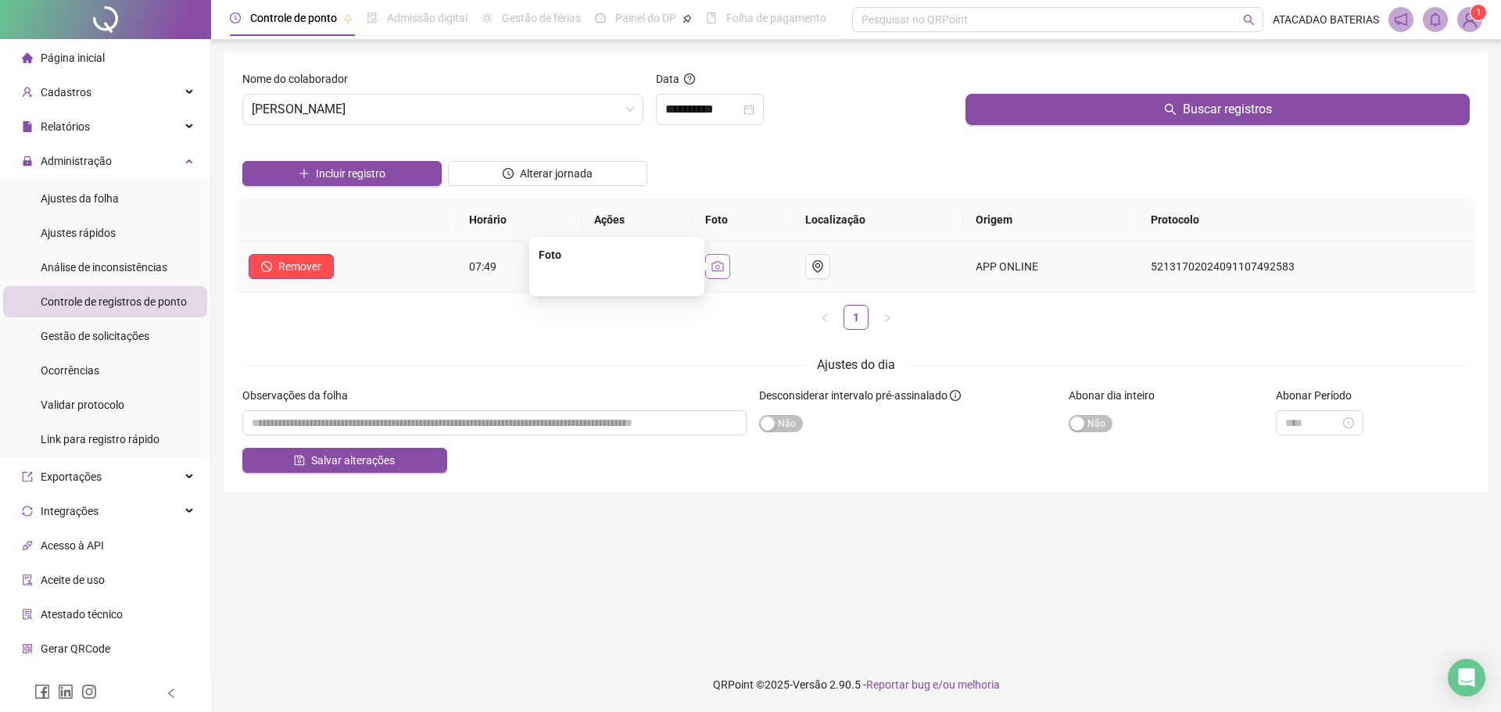
click at [730, 276] on button "button" at bounding box center [717, 266] width 25 height 25
click at [661, 305] on ul "1" at bounding box center [856, 317] width 1240 height 25
click at [723, 270] on icon "camera" at bounding box center [717, 266] width 12 height 10
click at [617, 190] on img at bounding box center [617, 190] width 0 height 0
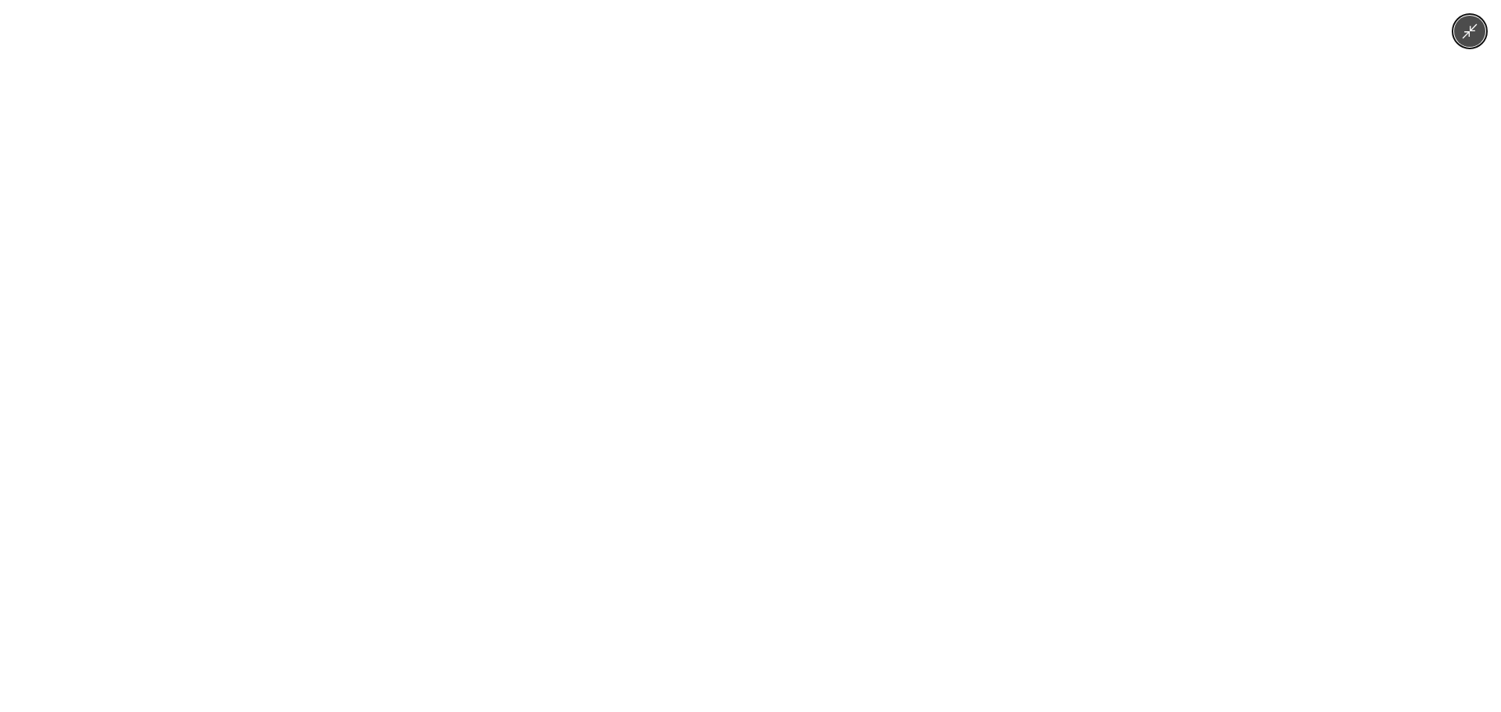
drag, startPoint x: 646, startPoint y: 363, endPoint x: 648, endPoint y: 380, distance: 16.5
click at [647, 368] on div at bounding box center [750, 356] width 1501 height 712
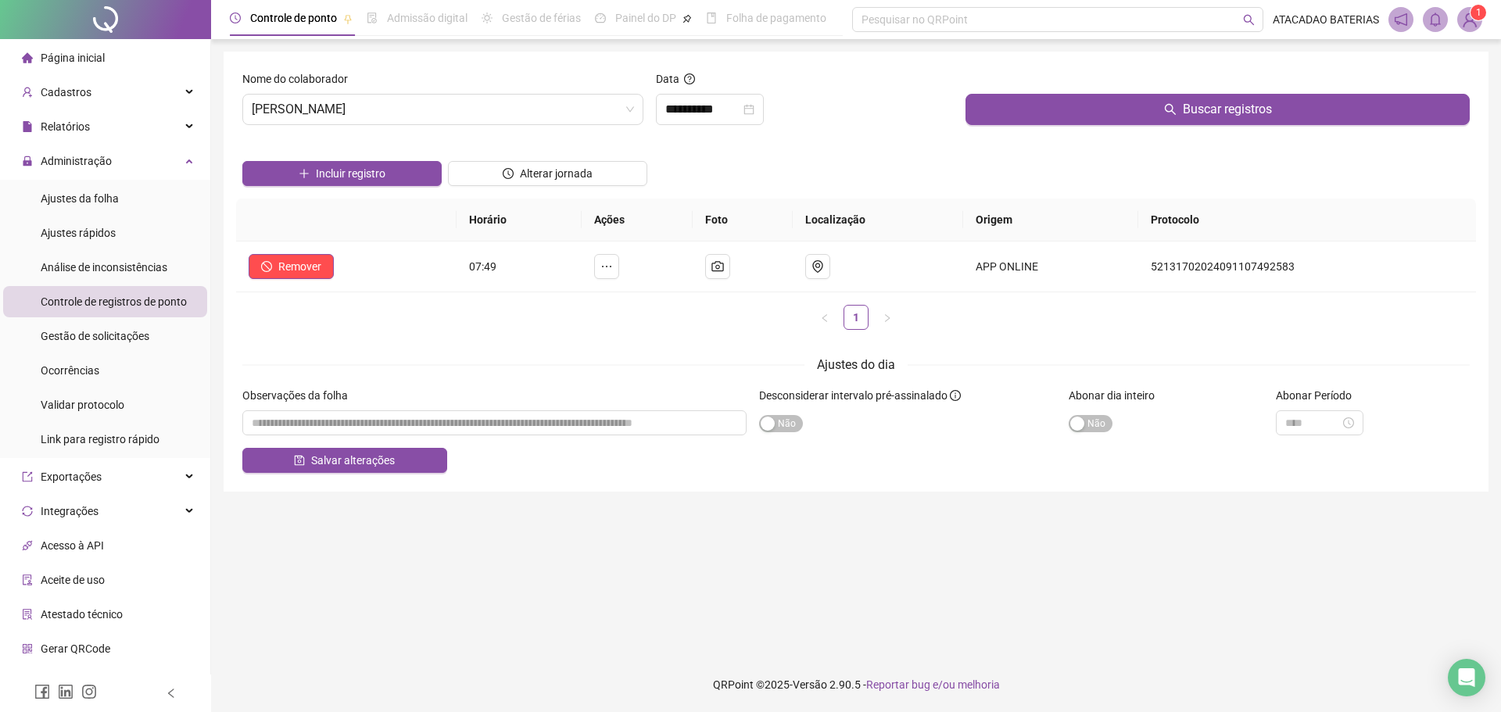
click at [80, 63] on span "Página inicial" at bounding box center [73, 58] width 64 height 13
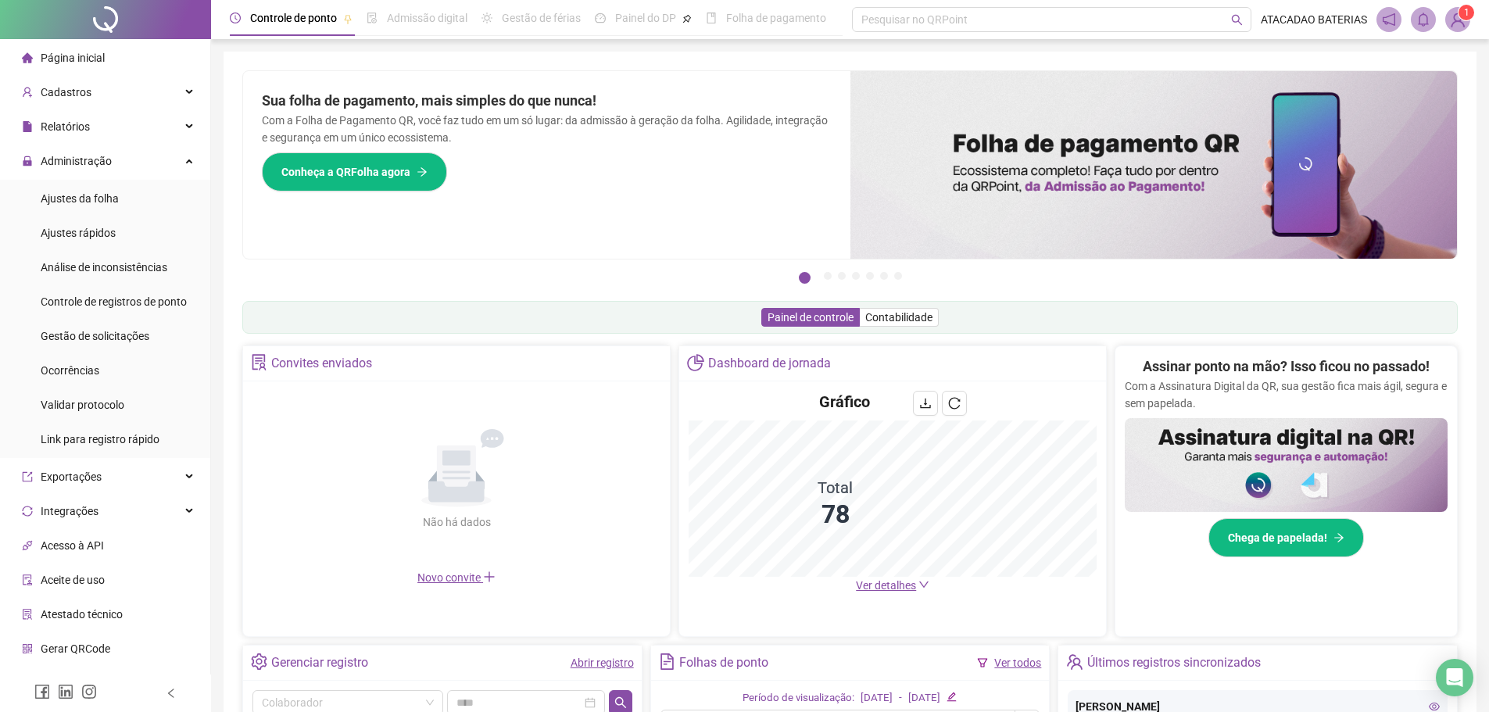
click at [96, 72] on div "Página inicial" at bounding box center [63, 57] width 83 height 31
